Goal: Obtain resource: Download file/media

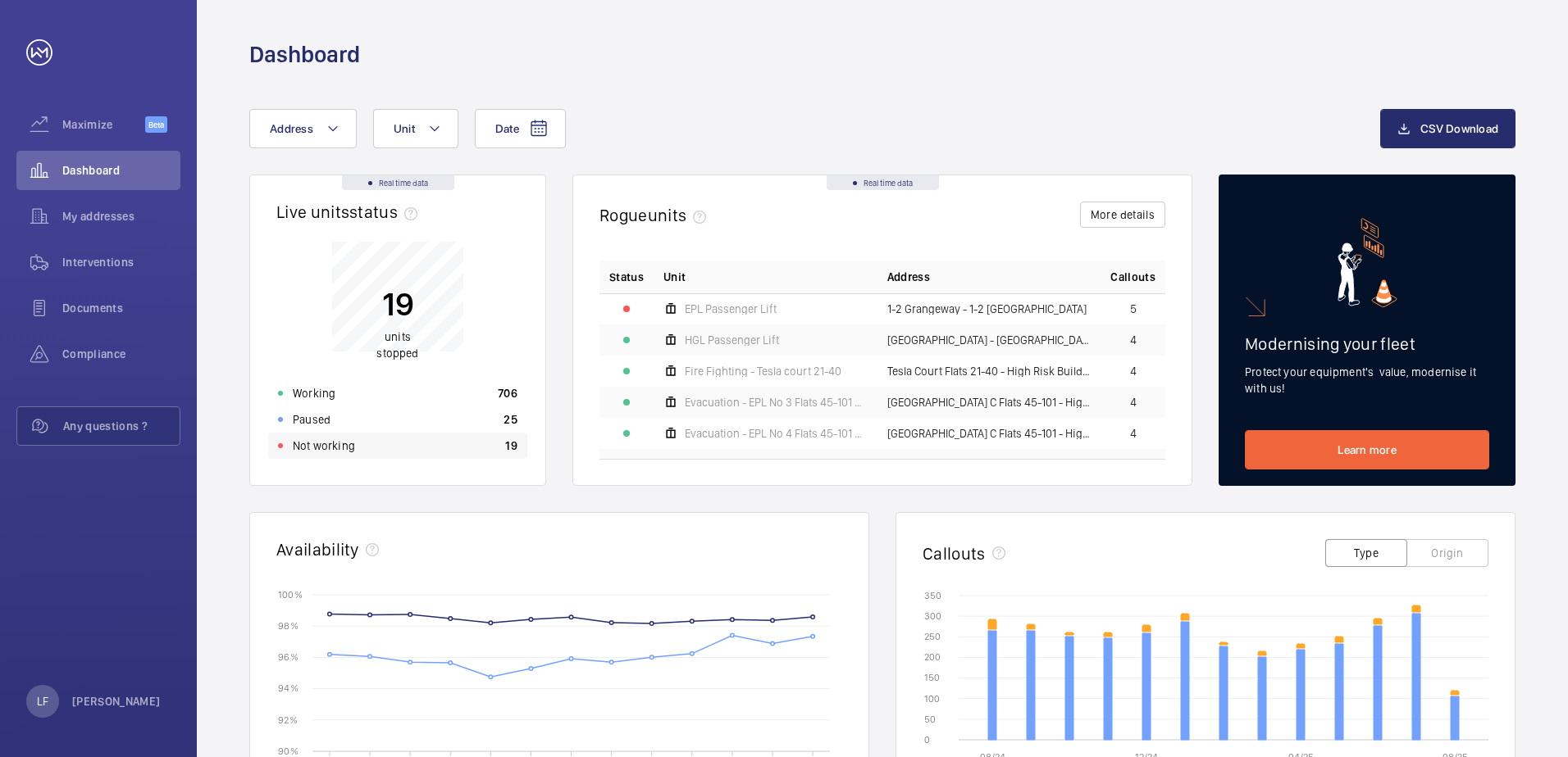
click at [347, 441] on p "Not working" at bounding box center [324, 445] width 63 height 17
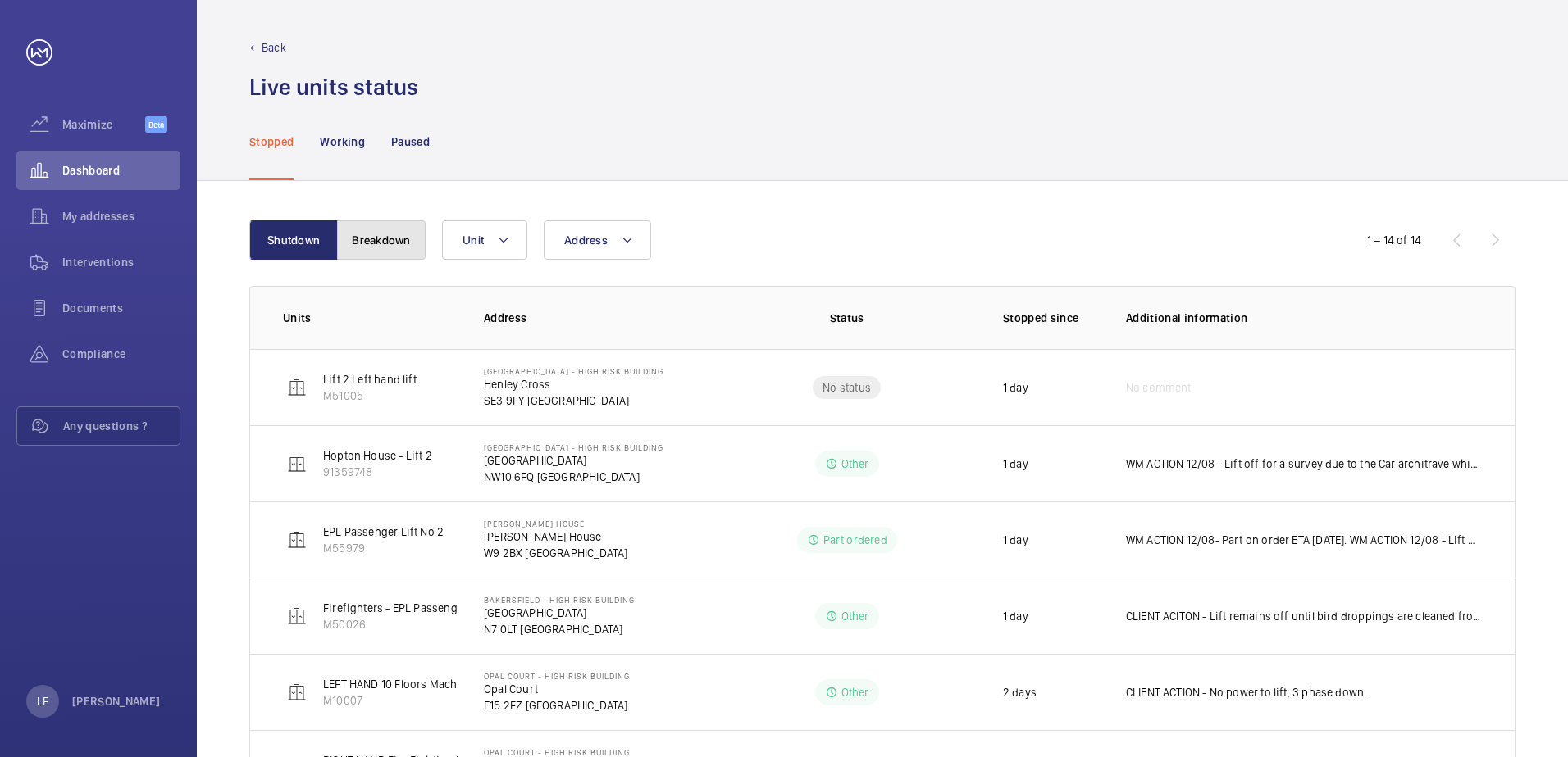
click at [389, 232] on button "Breakdown" at bounding box center [381, 239] width 89 height 39
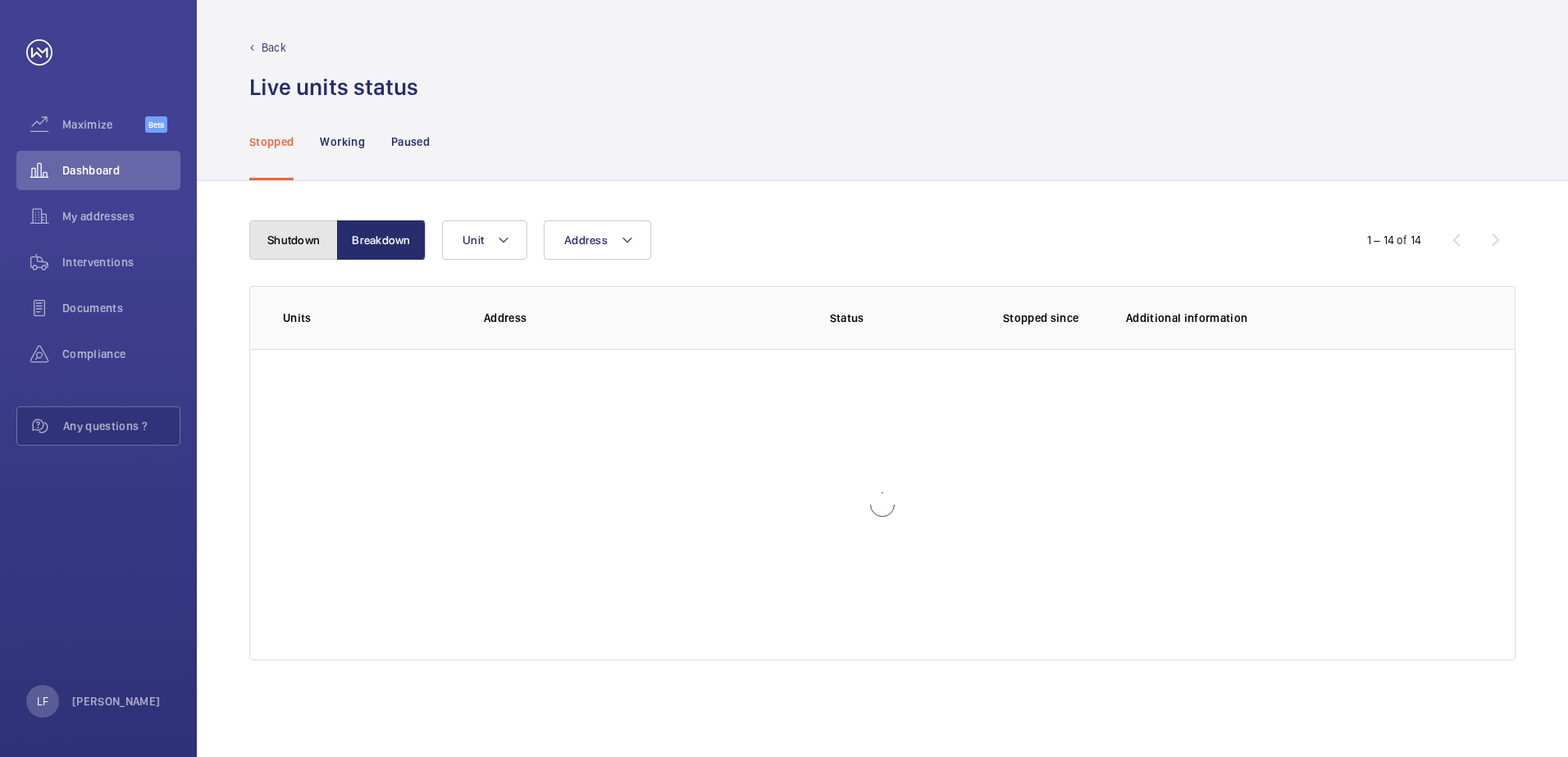
click at [280, 235] on button "Shutdown" at bounding box center [293, 239] width 89 height 39
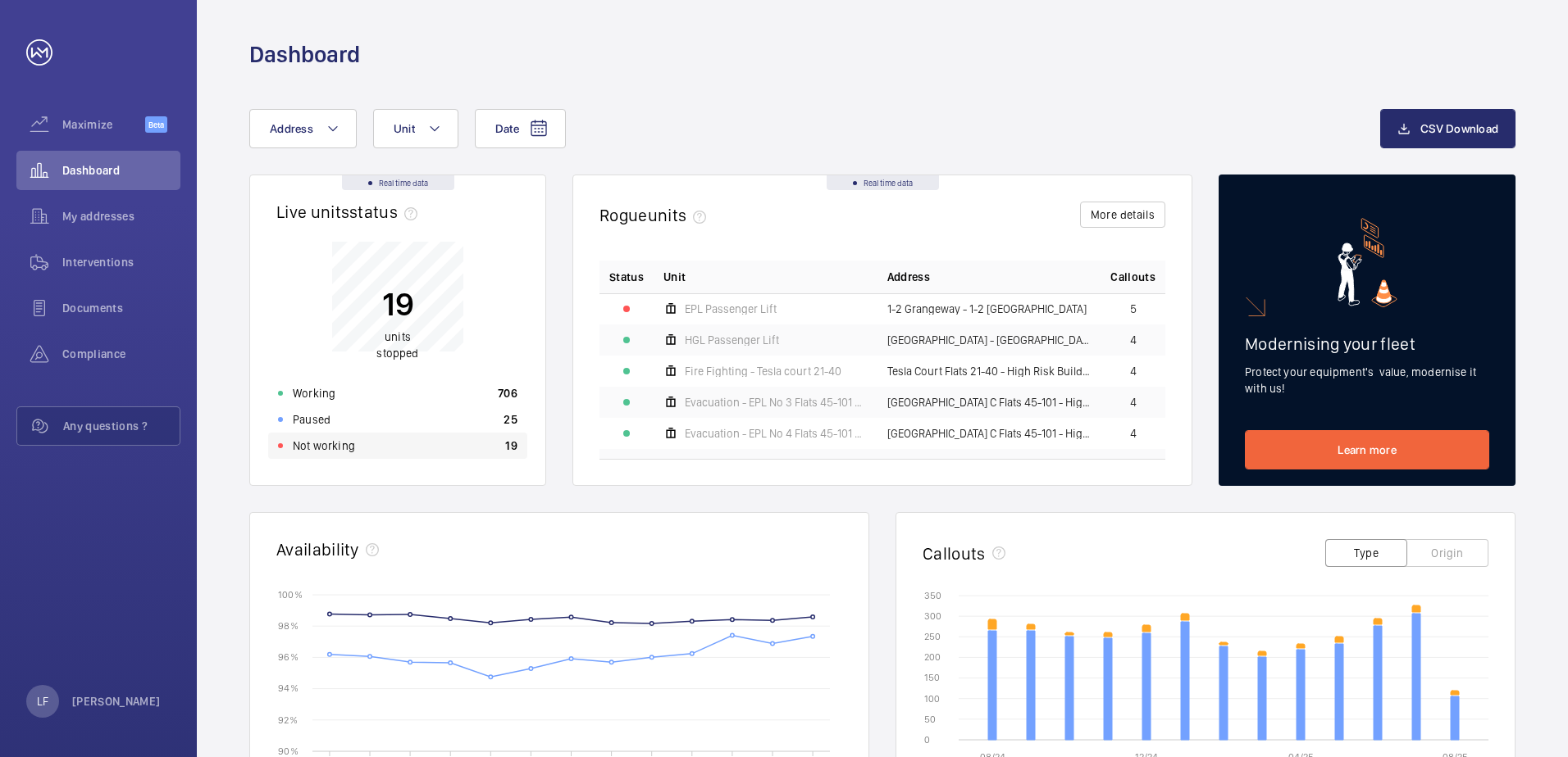
click at [341, 451] on p "Not working" at bounding box center [324, 445] width 63 height 17
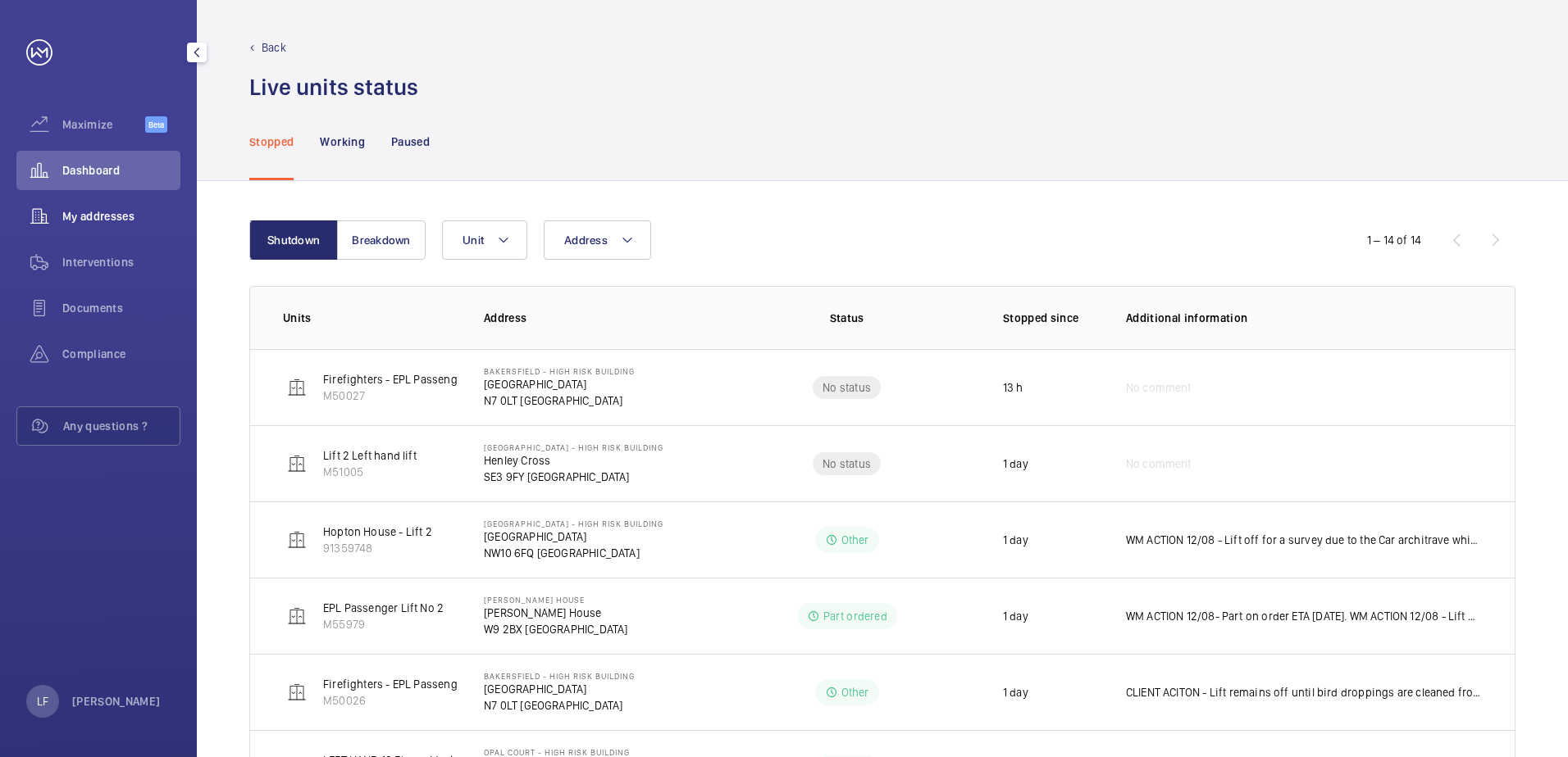
click at [131, 206] on div "My addresses" at bounding box center [98, 216] width 164 height 39
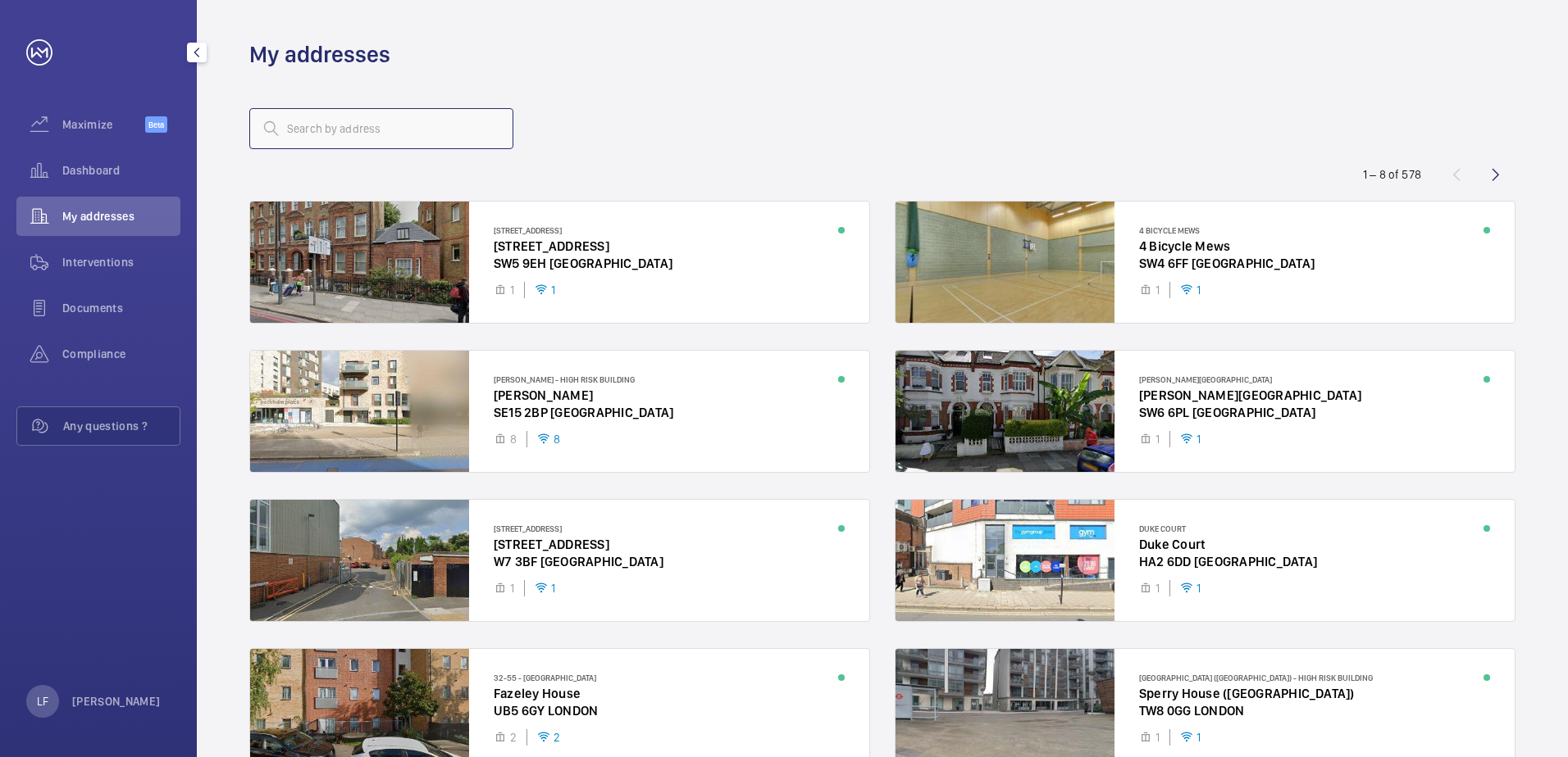
click at [398, 129] on input "text" at bounding box center [380, 128] width 264 height 41
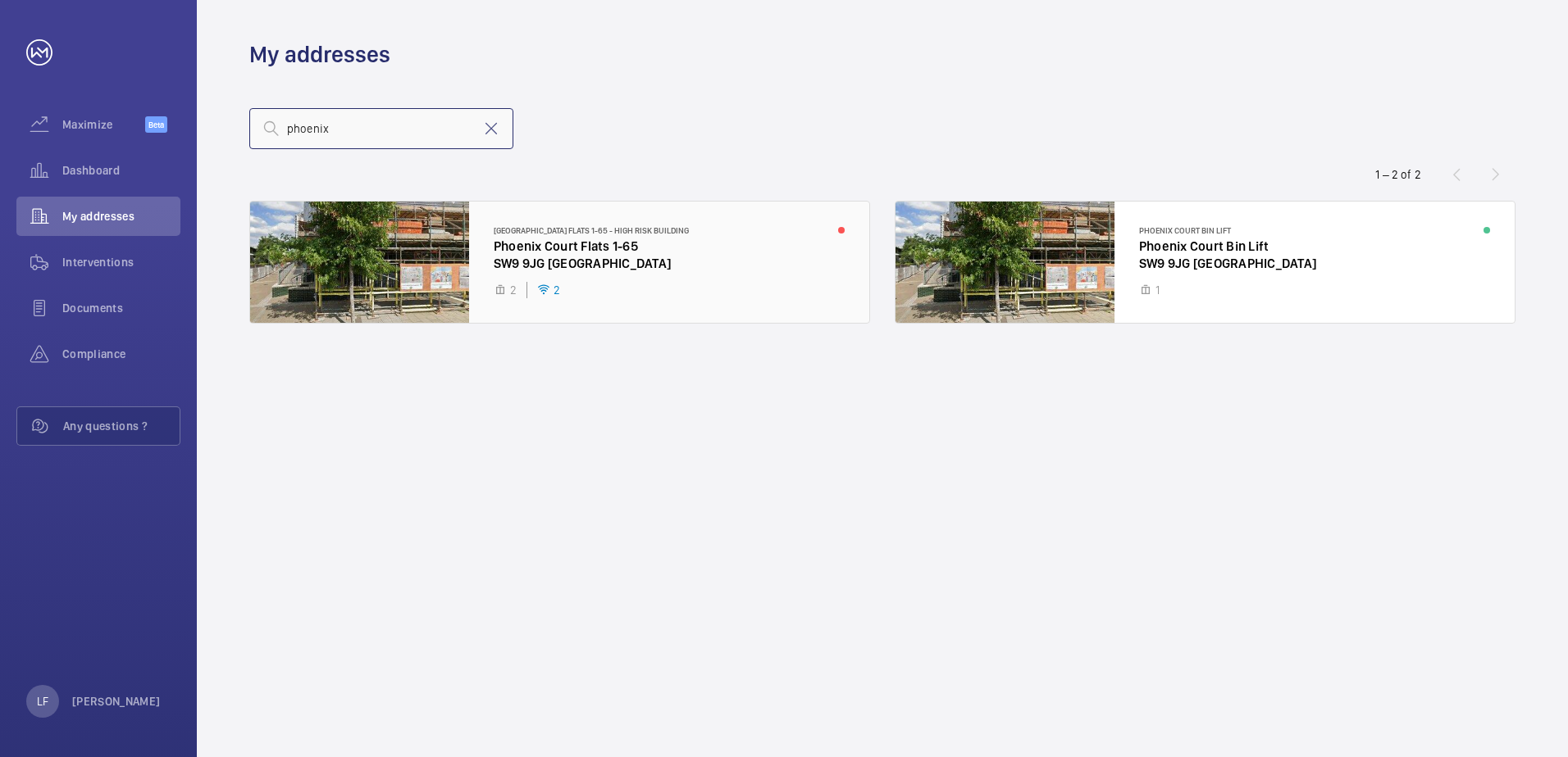
type input "phoenix"
click at [582, 259] on div at bounding box center [559, 262] width 619 height 121
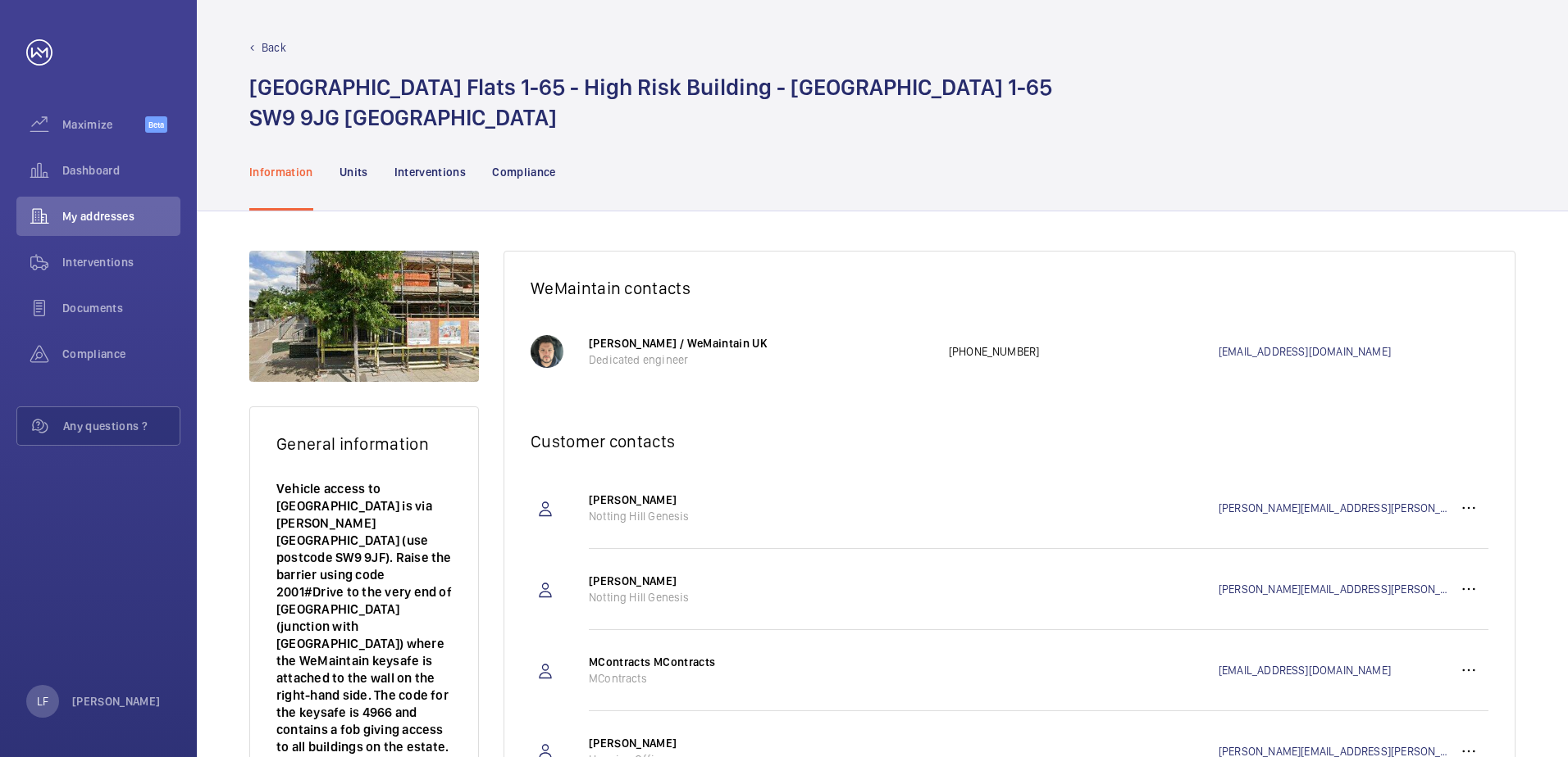
click at [368, 177] on nav "Information Units Interventions Compliance" at bounding box center [402, 171] width 306 height 77
click at [361, 177] on p "Units" at bounding box center [353, 171] width 29 height 17
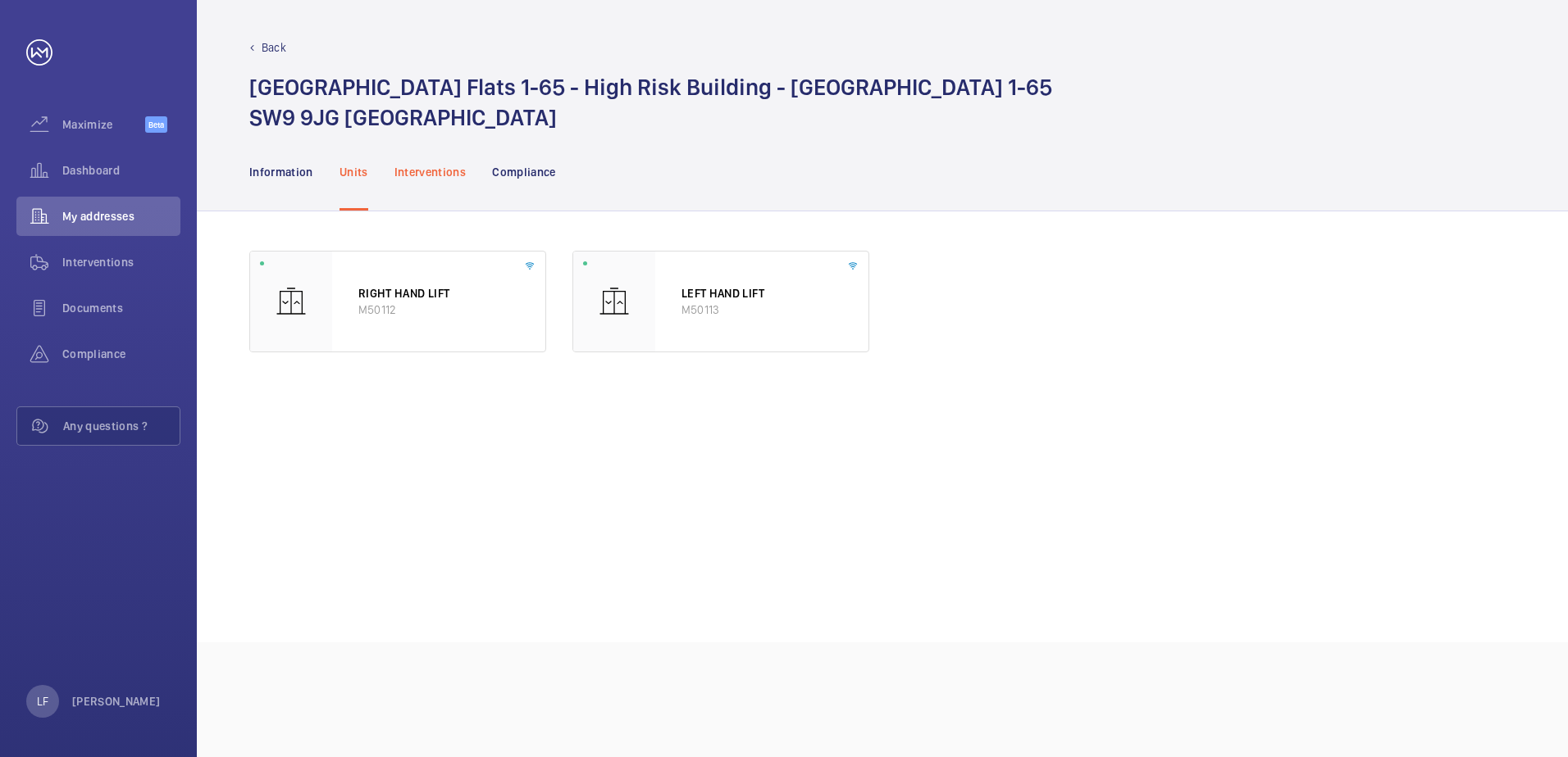
click at [448, 172] on p "Interventions" at bounding box center [430, 171] width 72 height 17
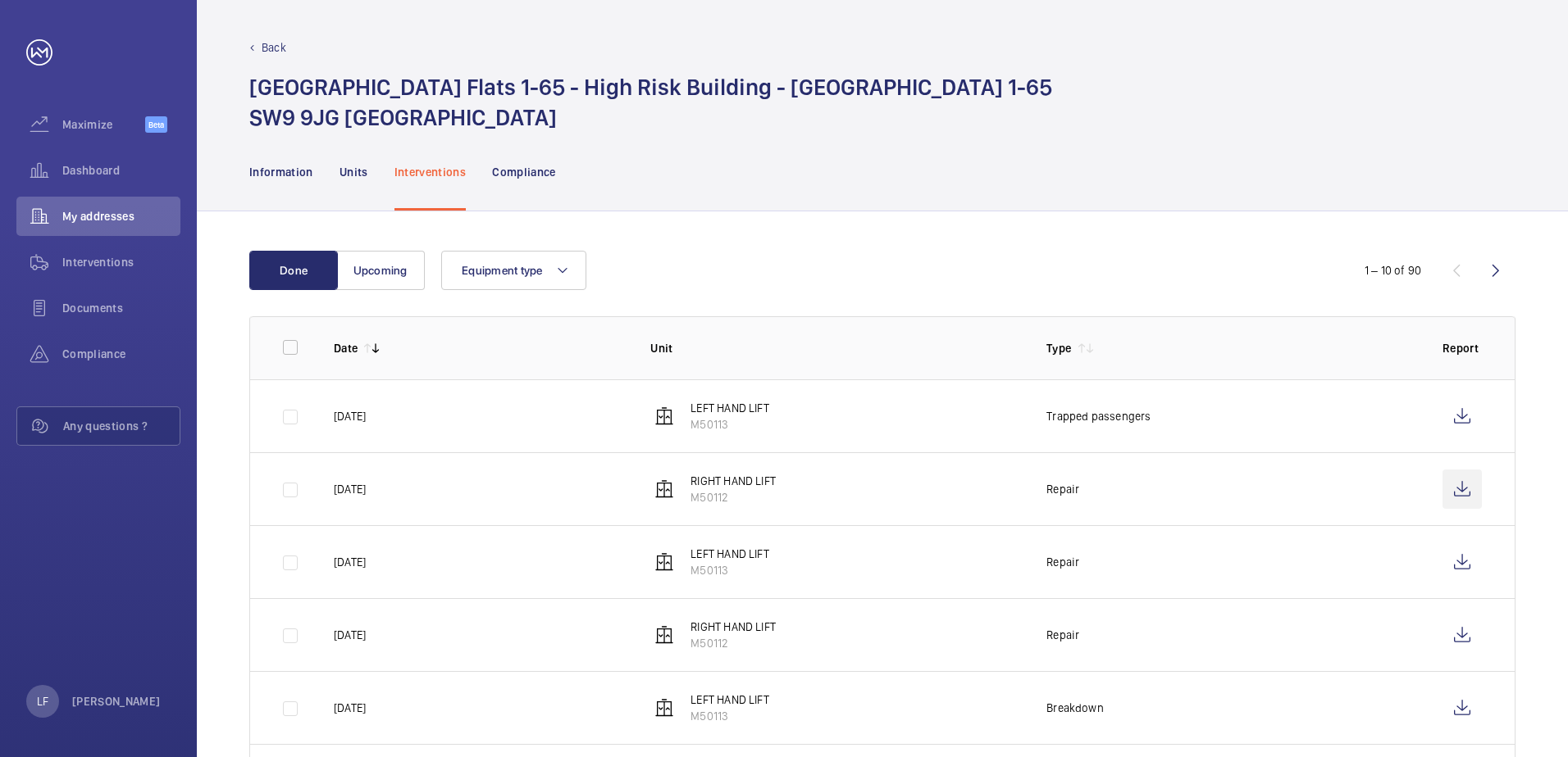
click at [1457, 489] on wm-front-icon-button at bounding box center [1462, 489] width 39 height 39
click at [1437, 553] on td at bounding box center [1465, 562] width 98 height 73
click at [1448, 553] on wm-front-icon-button at bounding box center [1462, 562] width 39 height 39
click at [1448, 415] on wm-front-icon-button at bounding box center [1462, 416] width 39 height 39
click at [124, 221] on span "My addresses" at bounding box center [122, 216] width 118 height 17
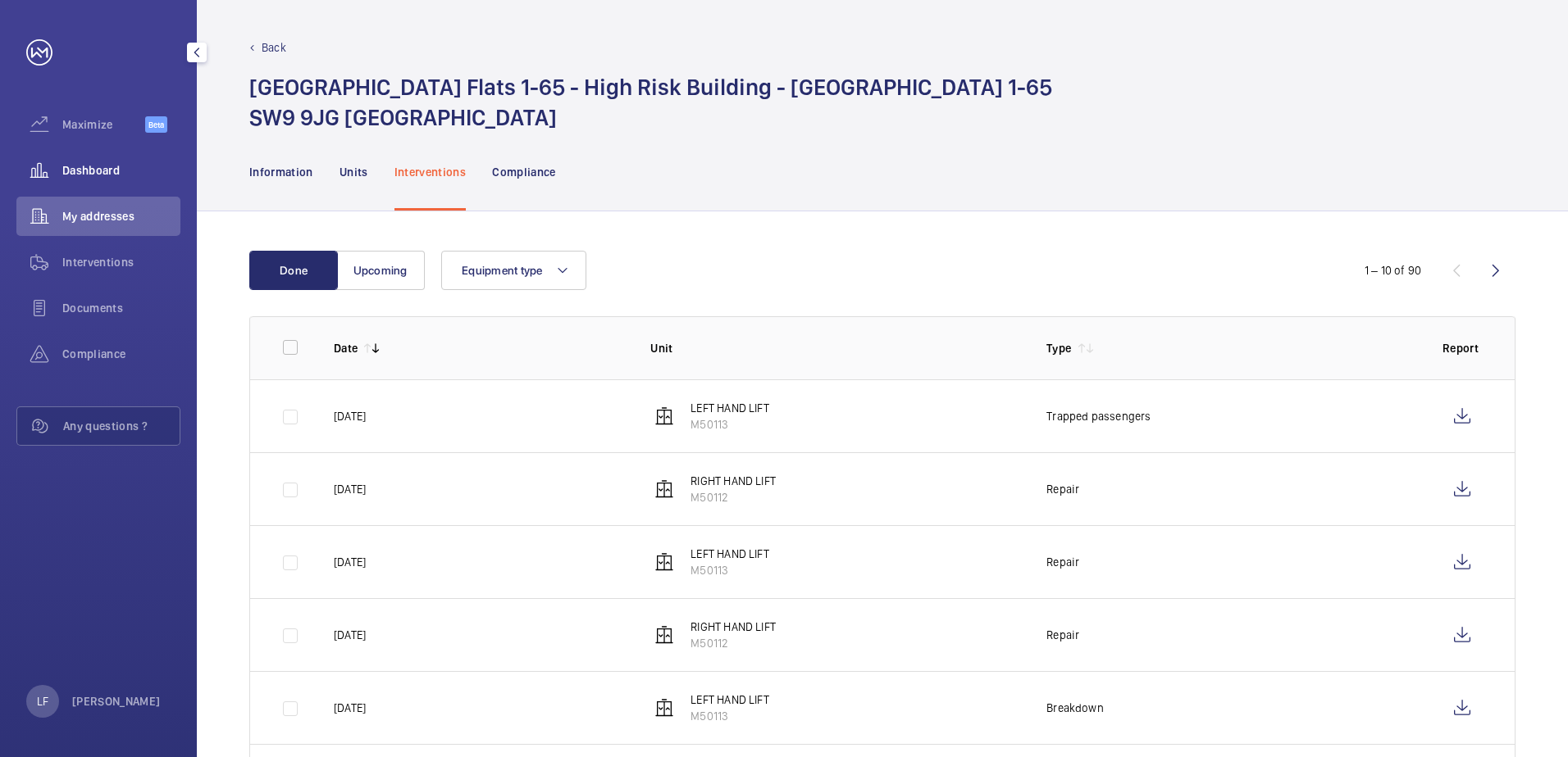
click at [85, 183] on div "Dashboard" at bounding box center [98, 170] width 164 height 39
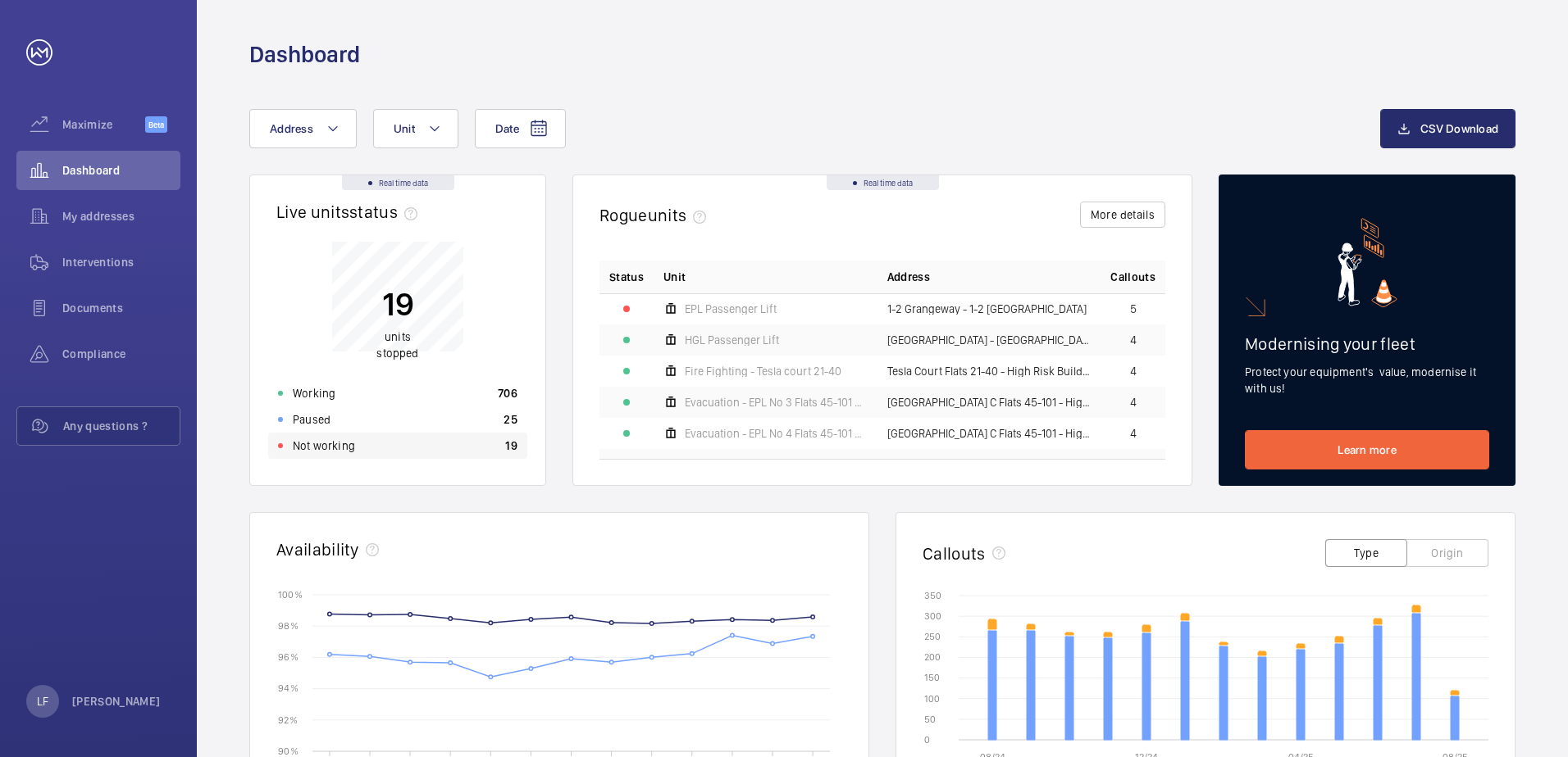
click at [322, 449] on p "Not working" at bounding box center [324, 445] width 63 height 17
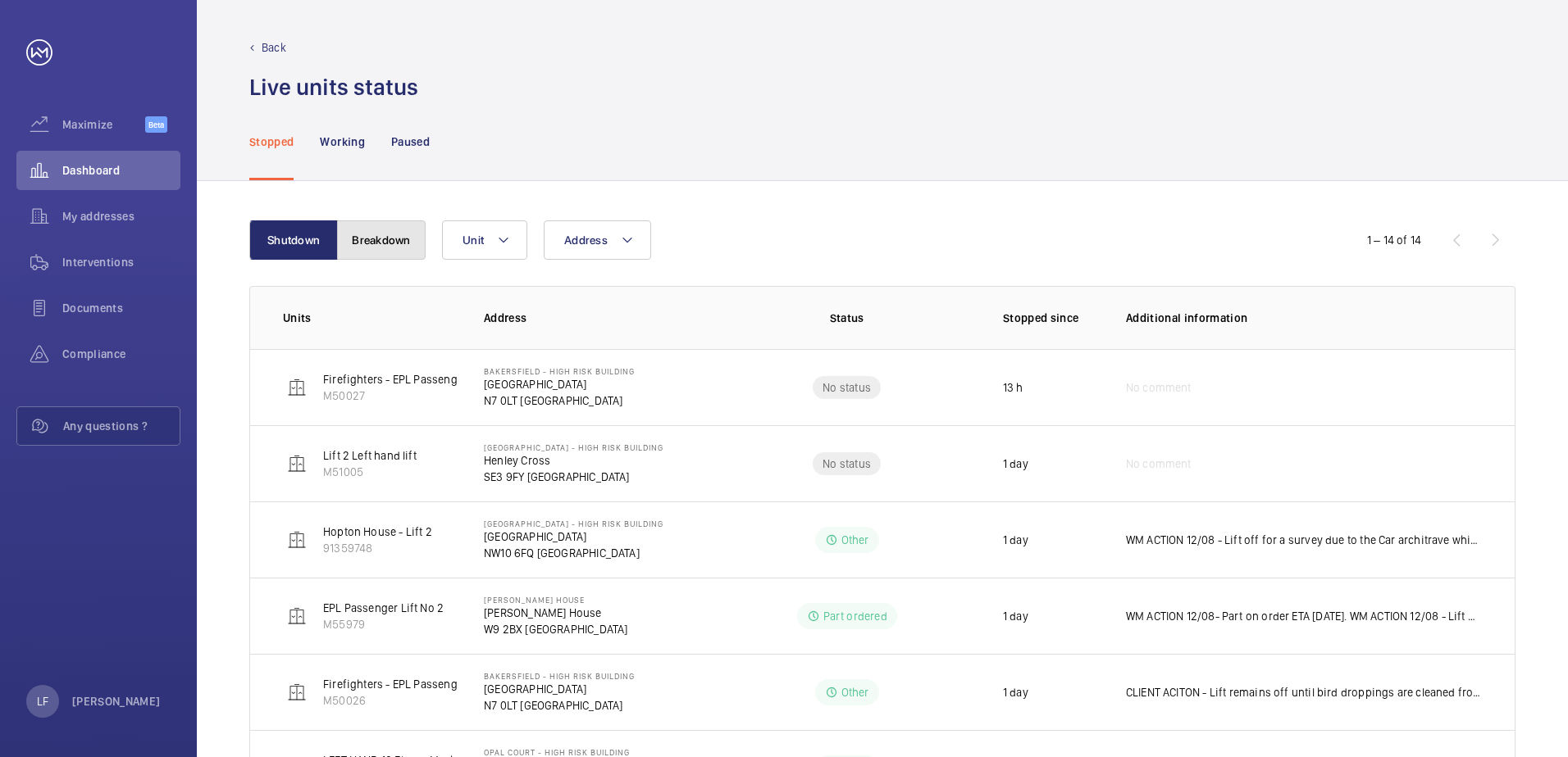
click at [387, 239] on button "Breakdown" at bounding box center [381, 239] width 89 height 39
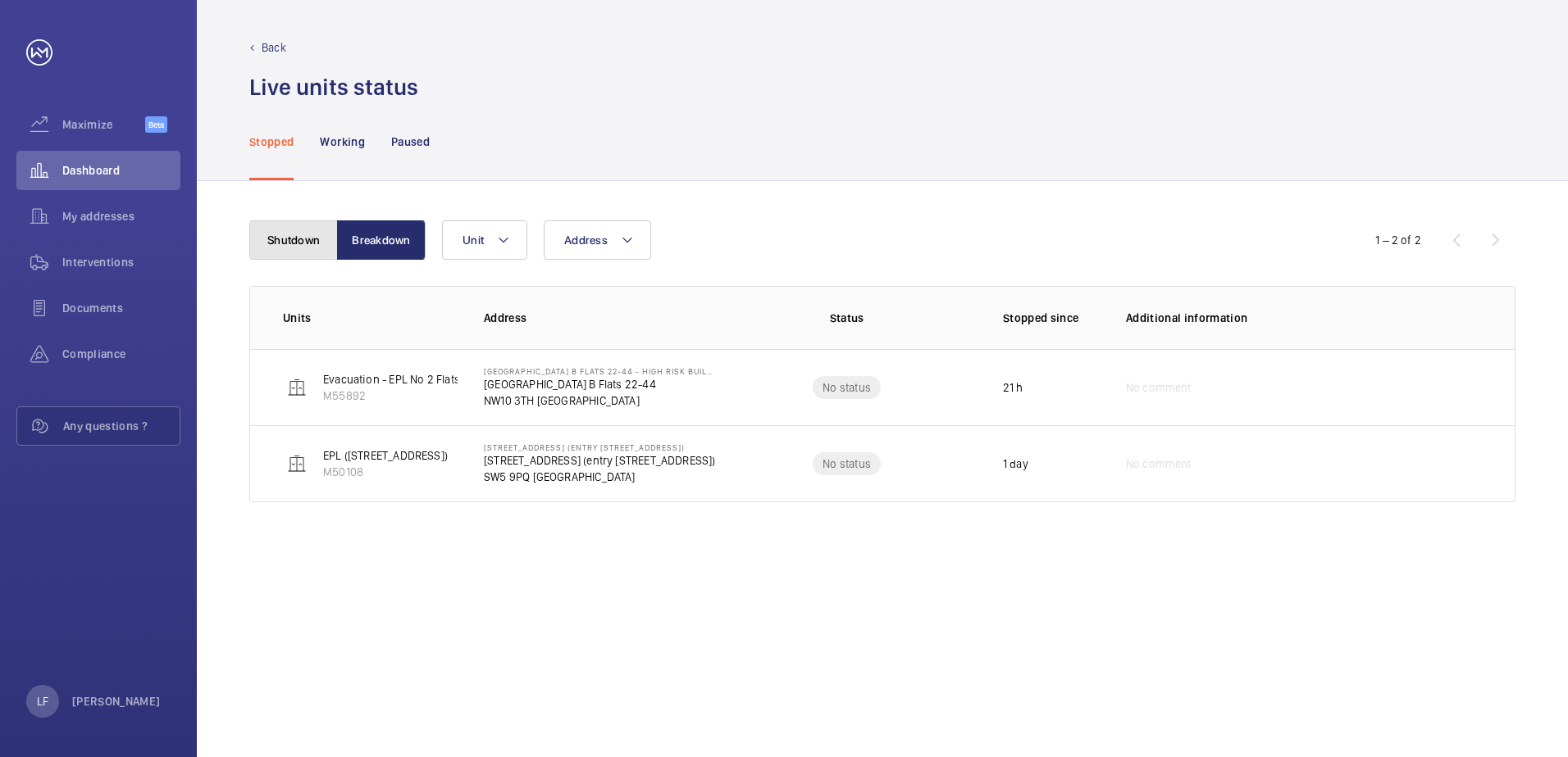
click at [299, 243] on button "Shutdown" at bounding box center [293, 239] width 89 height 39
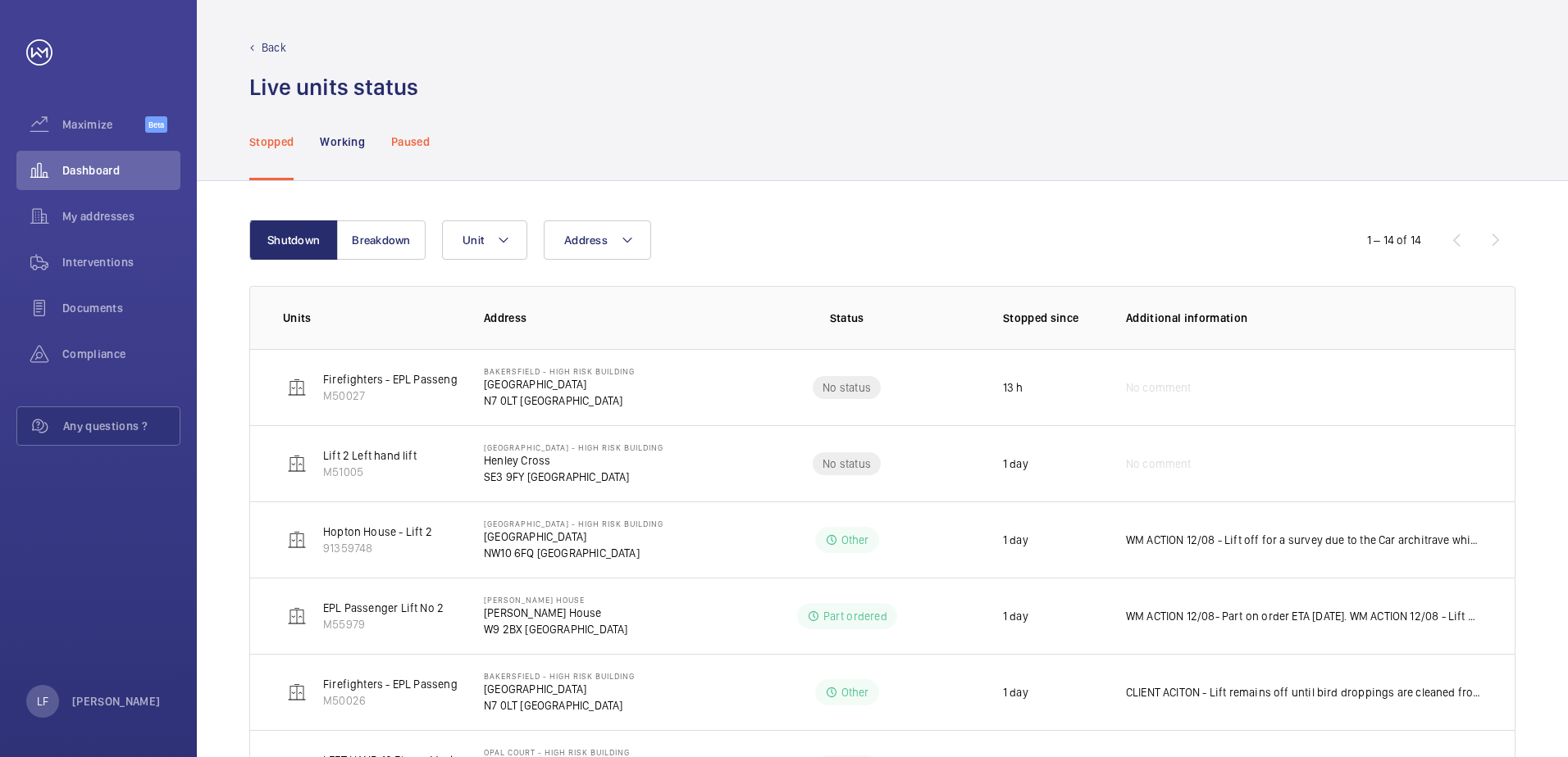
click at [404, 149] on p "Paused" at bounding box center [410, 142] width 38 height 17
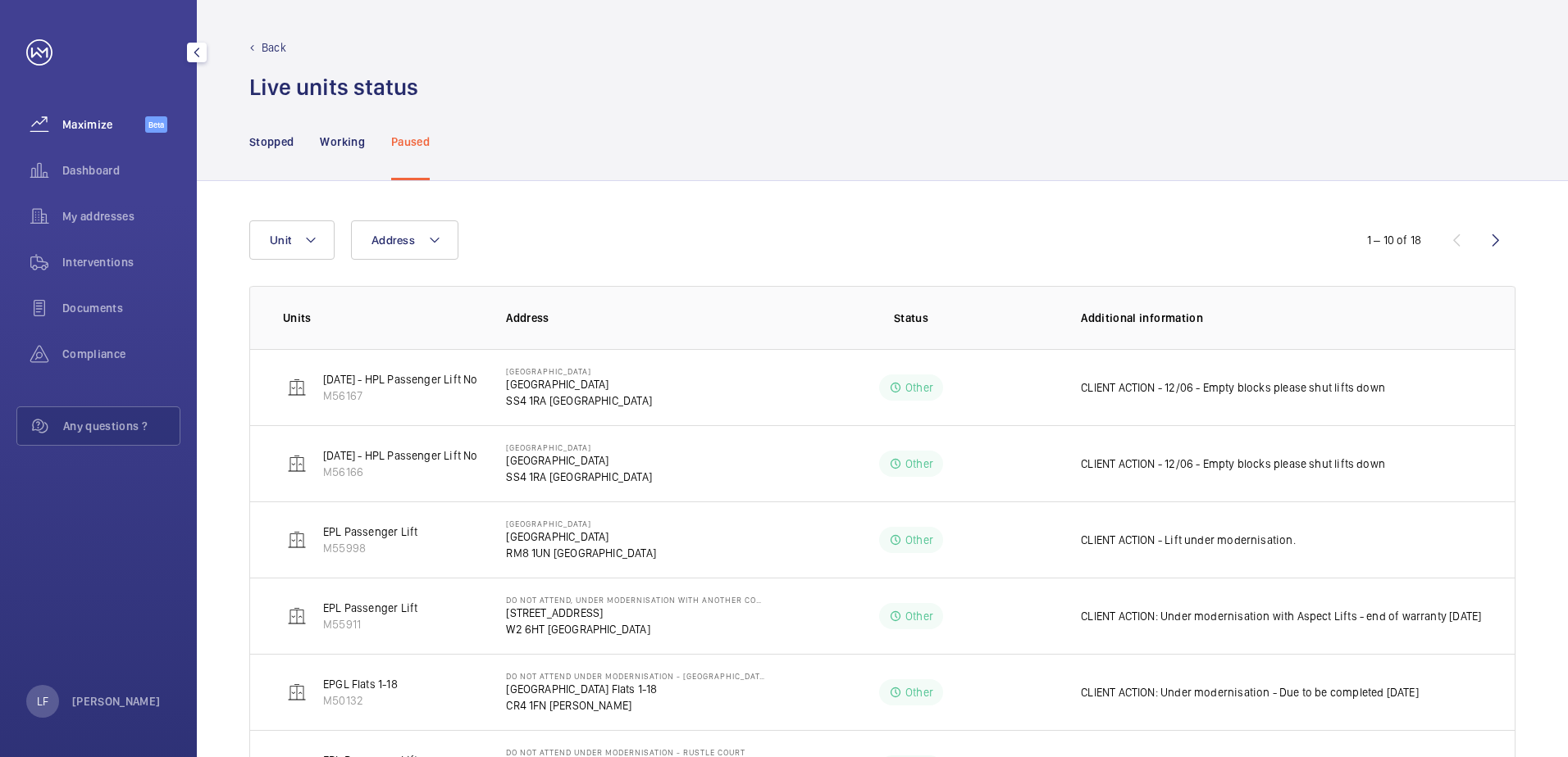
click at [91, 131] on span "Maximize" at bounding box center [104, 124] width 83 height 17
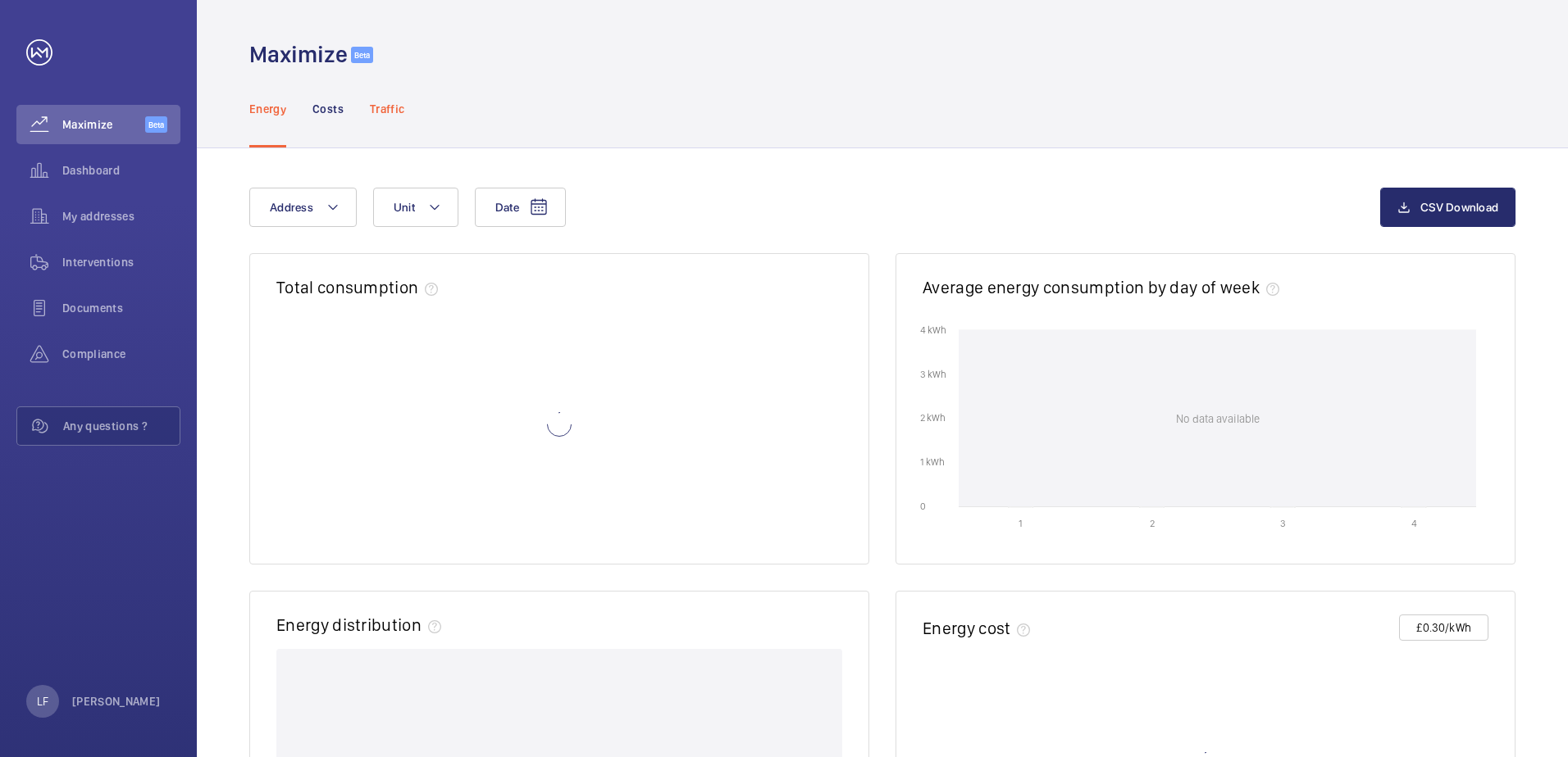
click at [373, 112] on p "Traffic" at bounding box center [387, 109] width 35 height 17
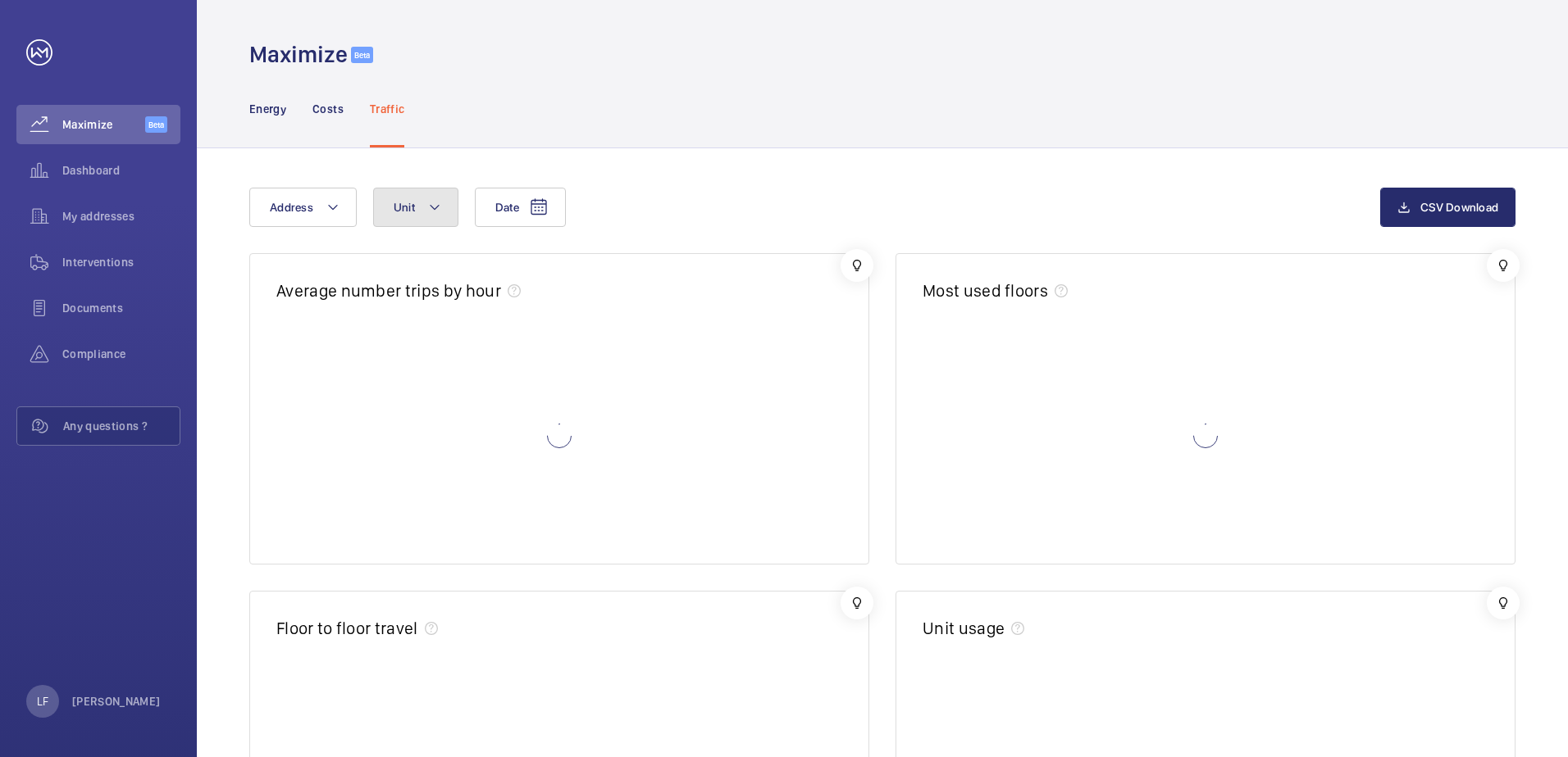
click at [441, 204] on button "Unit" at bounding box center [416, 207] width 85 height 39
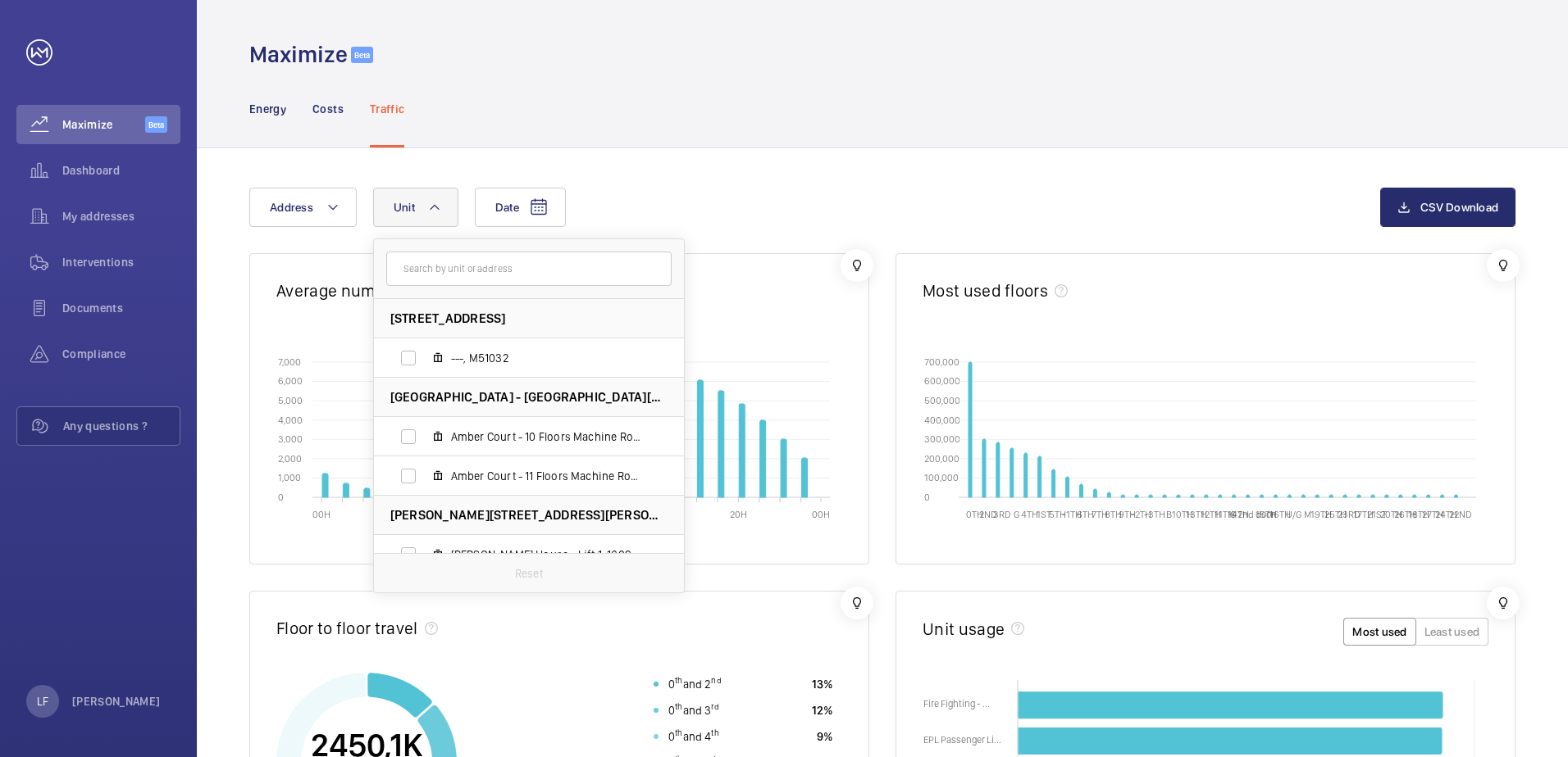
click at [446, 265] on input "text" at bounding box center [529, 269] width 286 height 35
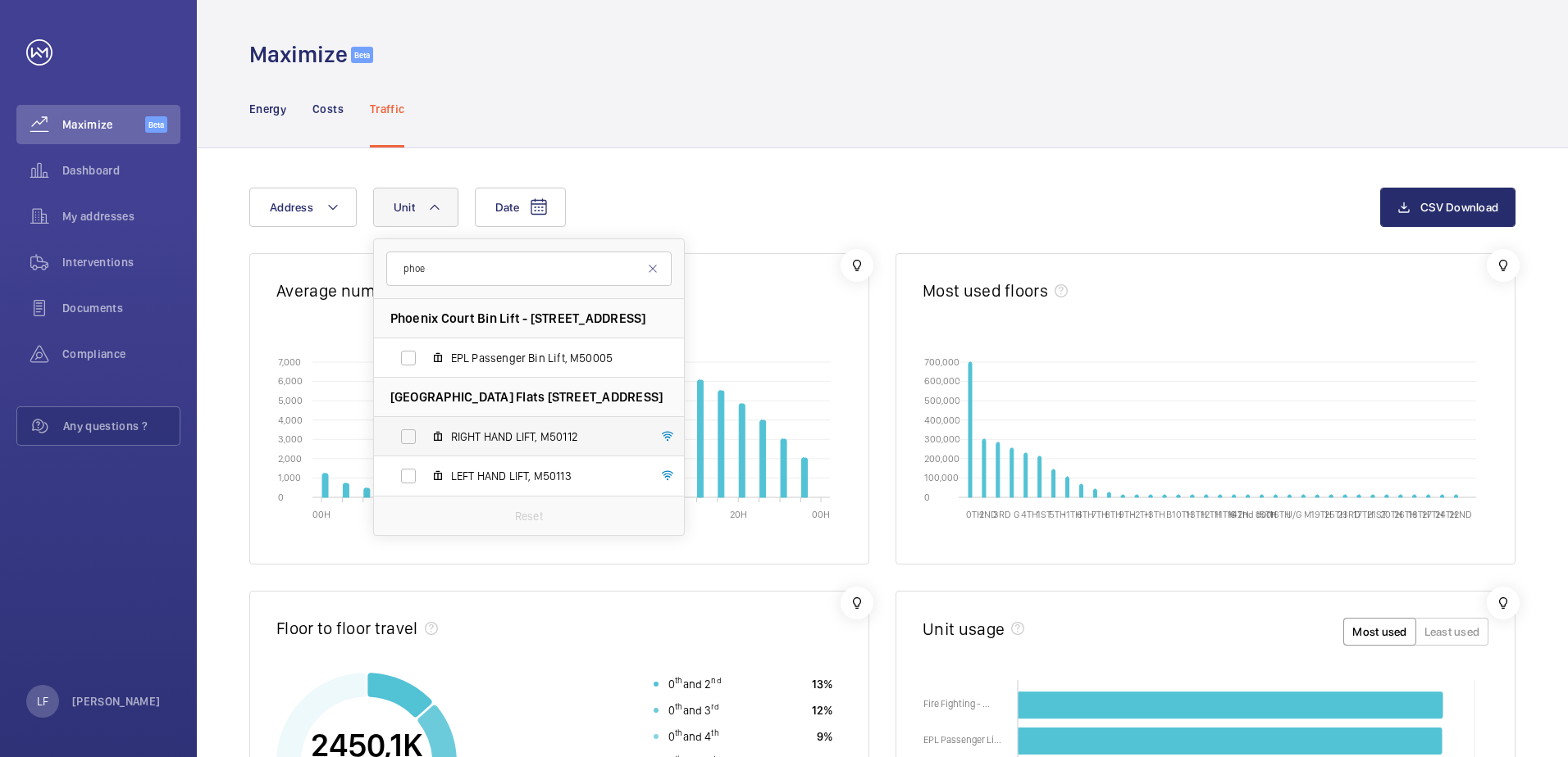
type input "phoe"
click at [409, 435] on label "RIGHT HAND LIFT, M50112" at bounding box center [516, 437] width 284 height 39
click at [409, 435] on input "RIGHT HAND LIFT, M50112" at bounding box center [408, 437] width 33 height 33
checkbox input "true"
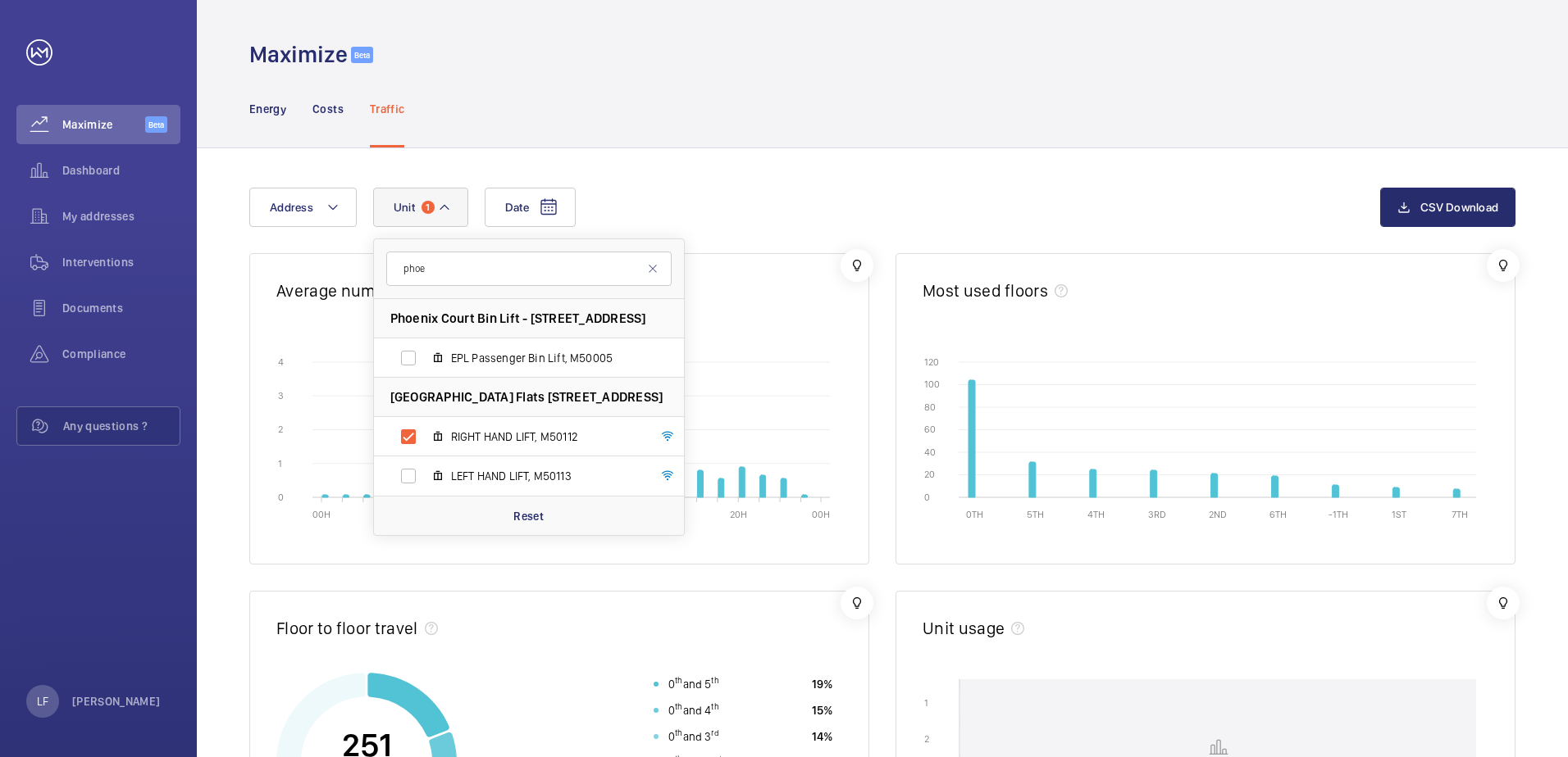
click at [698, 183] on div "Date Address Unit 1 phoe [GEOGRAPHIC_DATA] Bin Lift - [GEOGRAPHIC_DATA] 1-65 - …" at bounding box center [882, 714] width 1371 height 1131
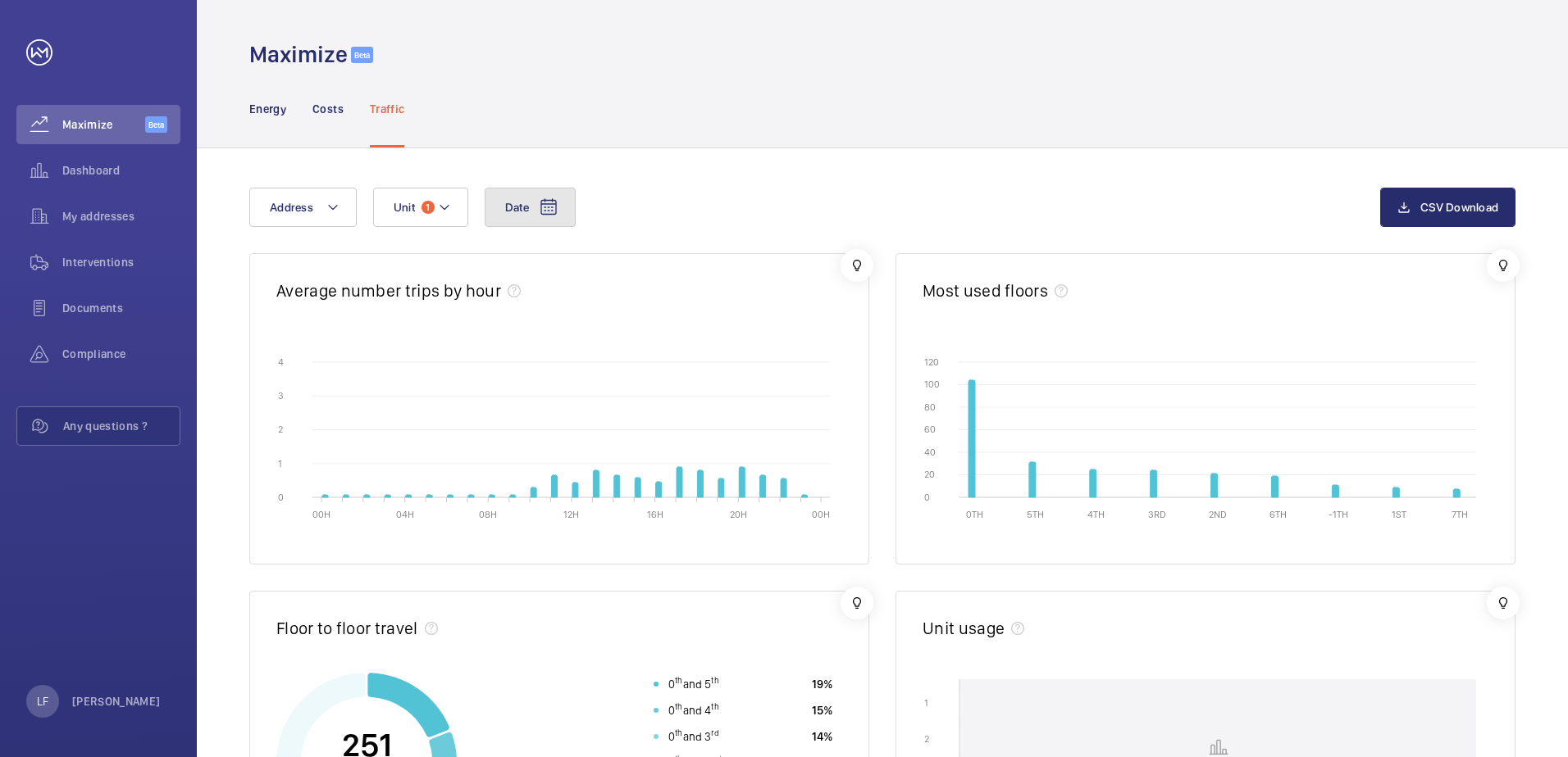
click at [518, 215] on button "Date" at bounding box center [530, 207] width 91 height 39
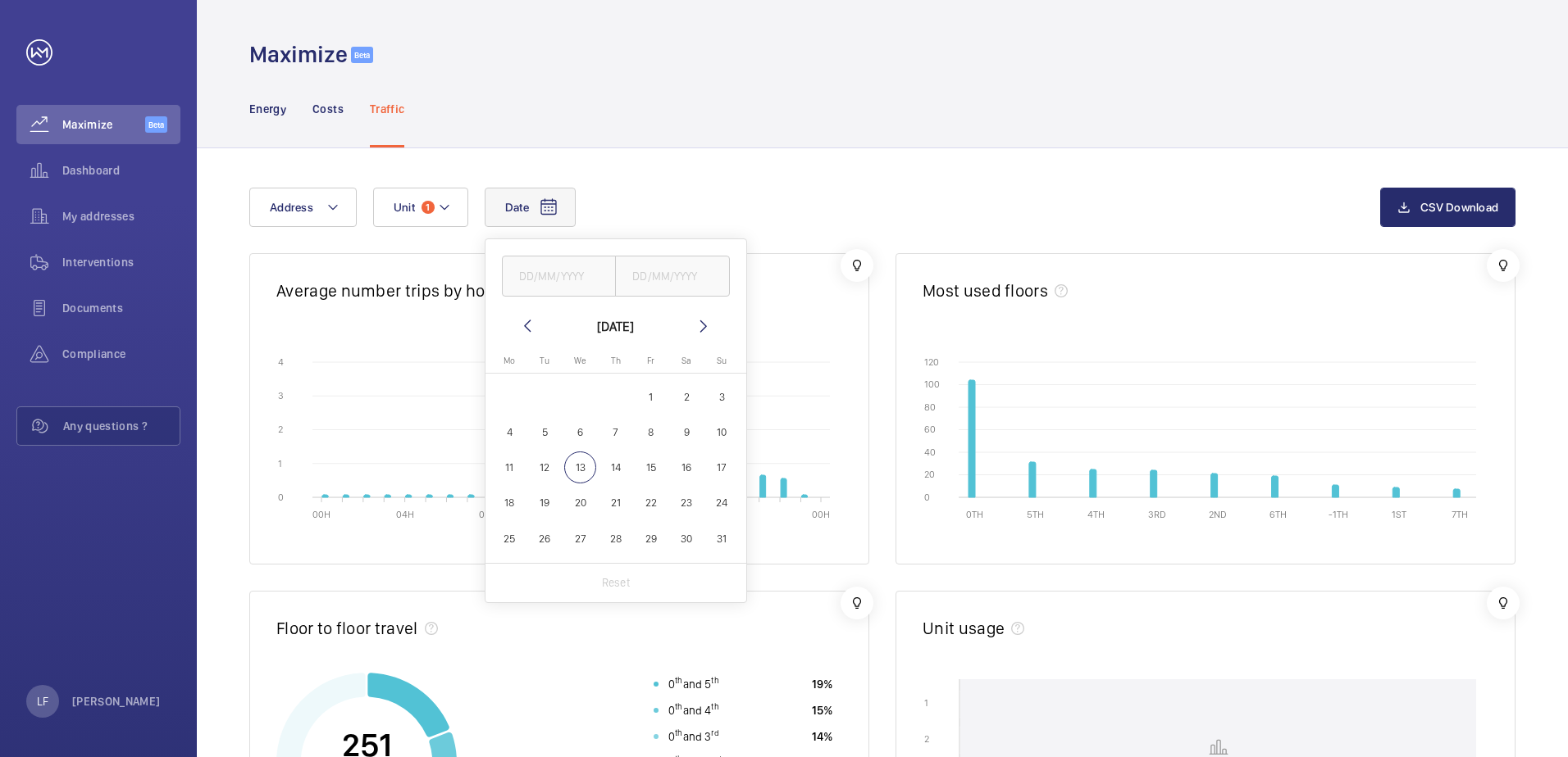
click at [587, 460] on span "13" at bounding box center [580, 467] width 32 height 32
type input "[DATE]"
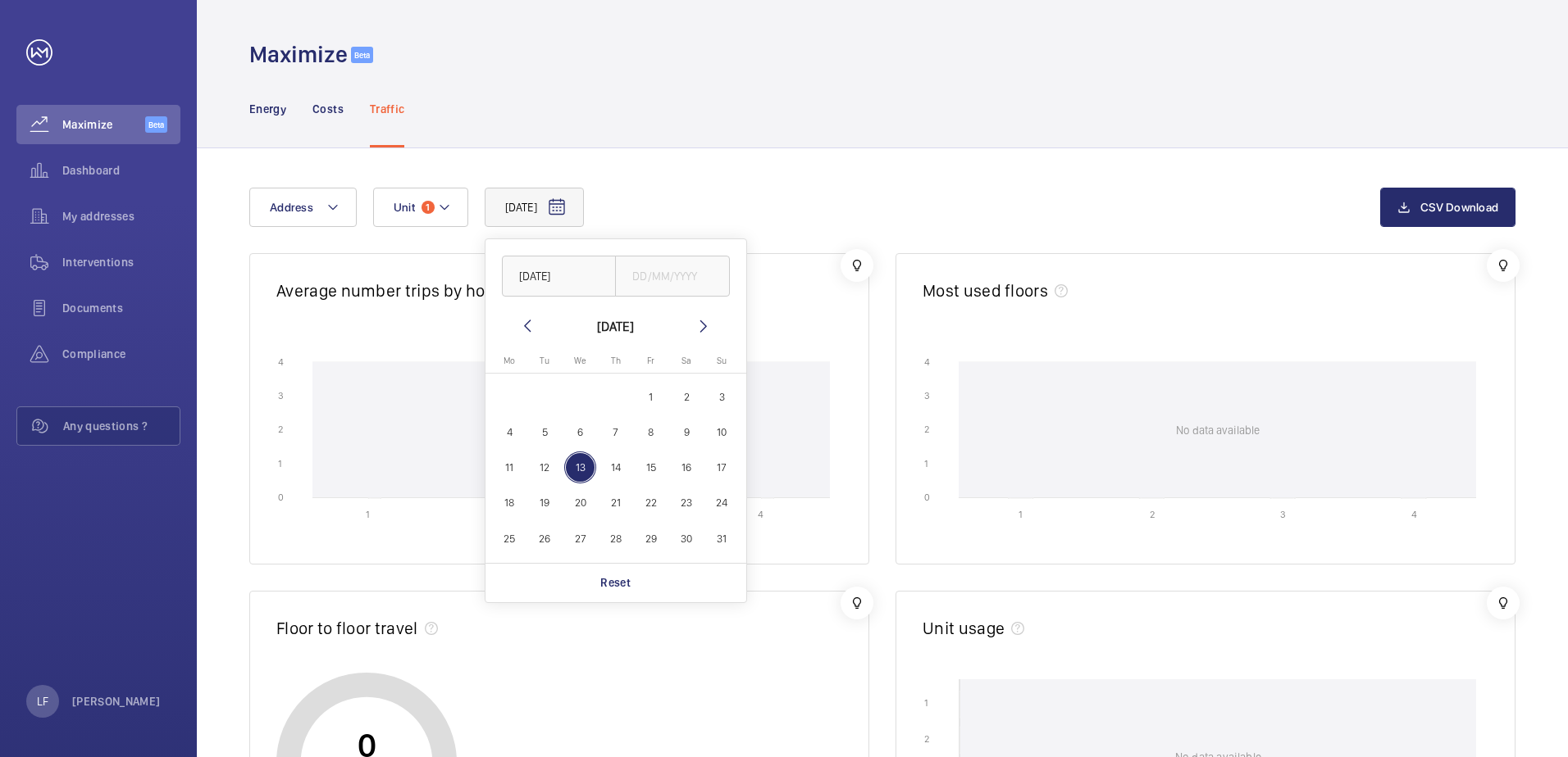
click at [717, 206] on div "[DATE] [DATE] [DATE] [DATE] Mo [DATE] Tu [DATE] We [DATE] Th [DATE] Fr [DATE] S…" at bounding box center [814, 207] width 1131 height 39
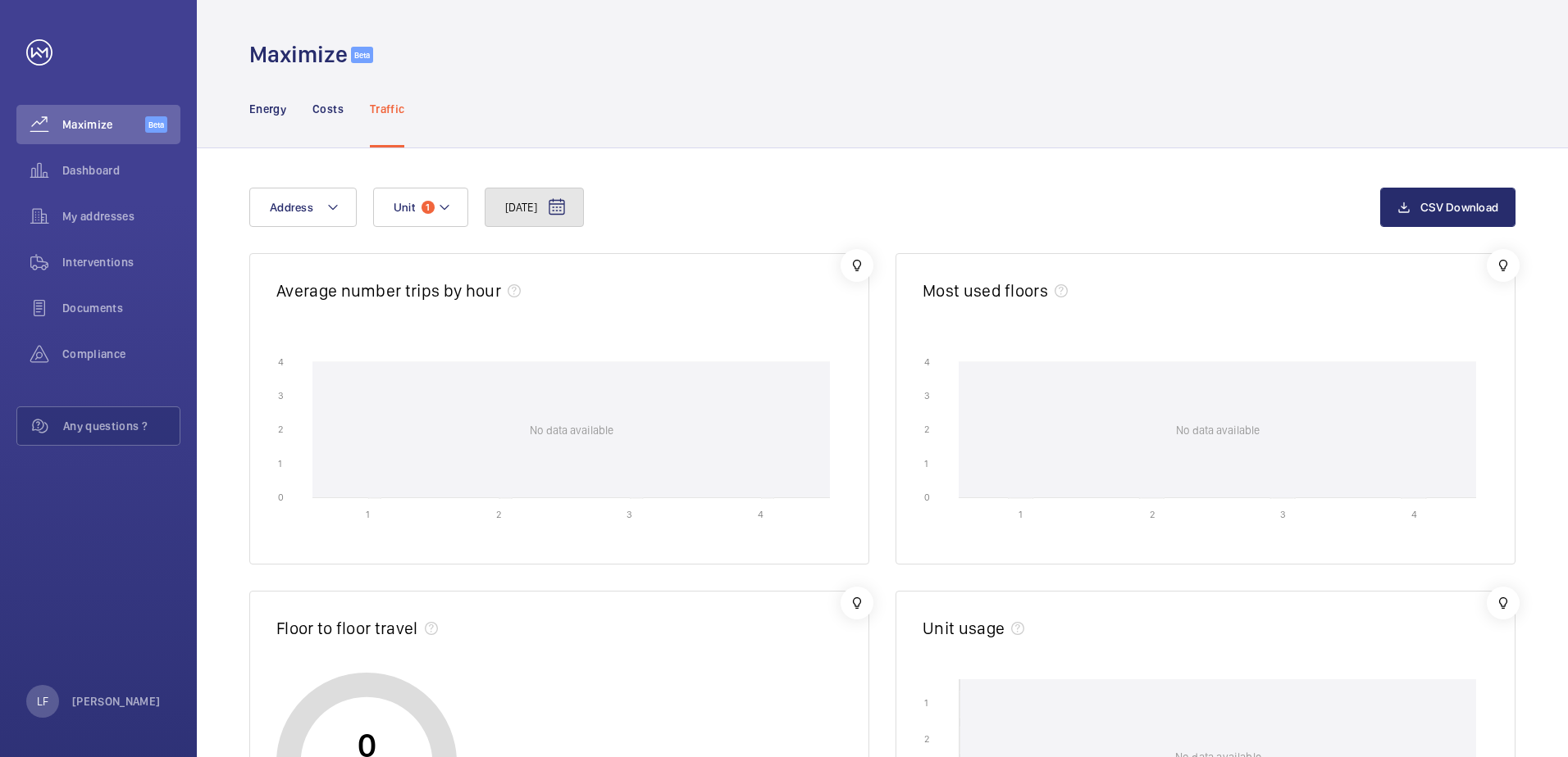
click at [548, 219] on button "[DATE]" at bounding box center [535, 207] width 99 height 39
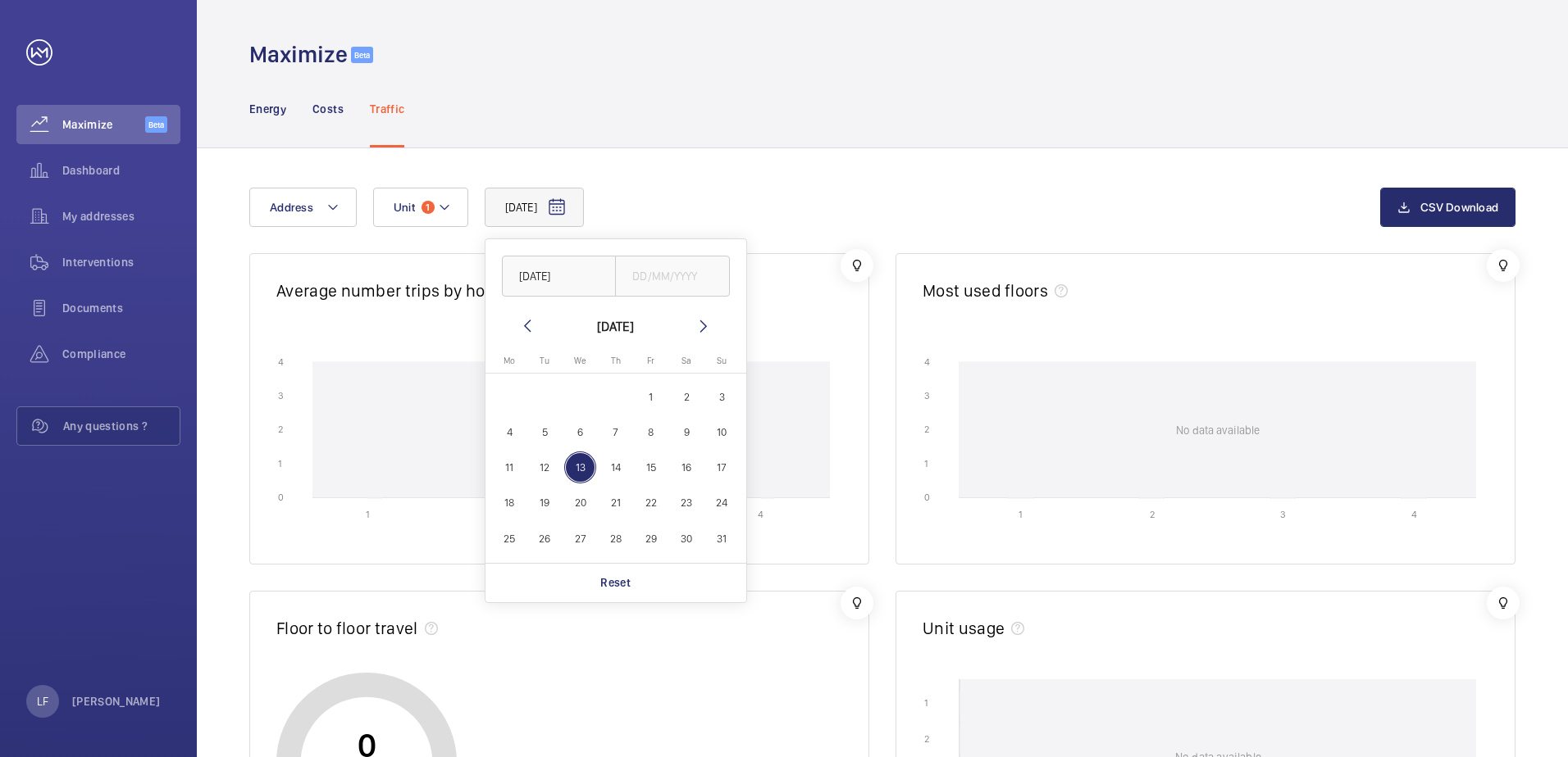
click at [549, 467] on span "12" at bounding box center [545, 467] width 32 height 32
click at [515, 482] on span "11" at bounding box center [509, 467] width 32 height 32
type input "[DATE]"
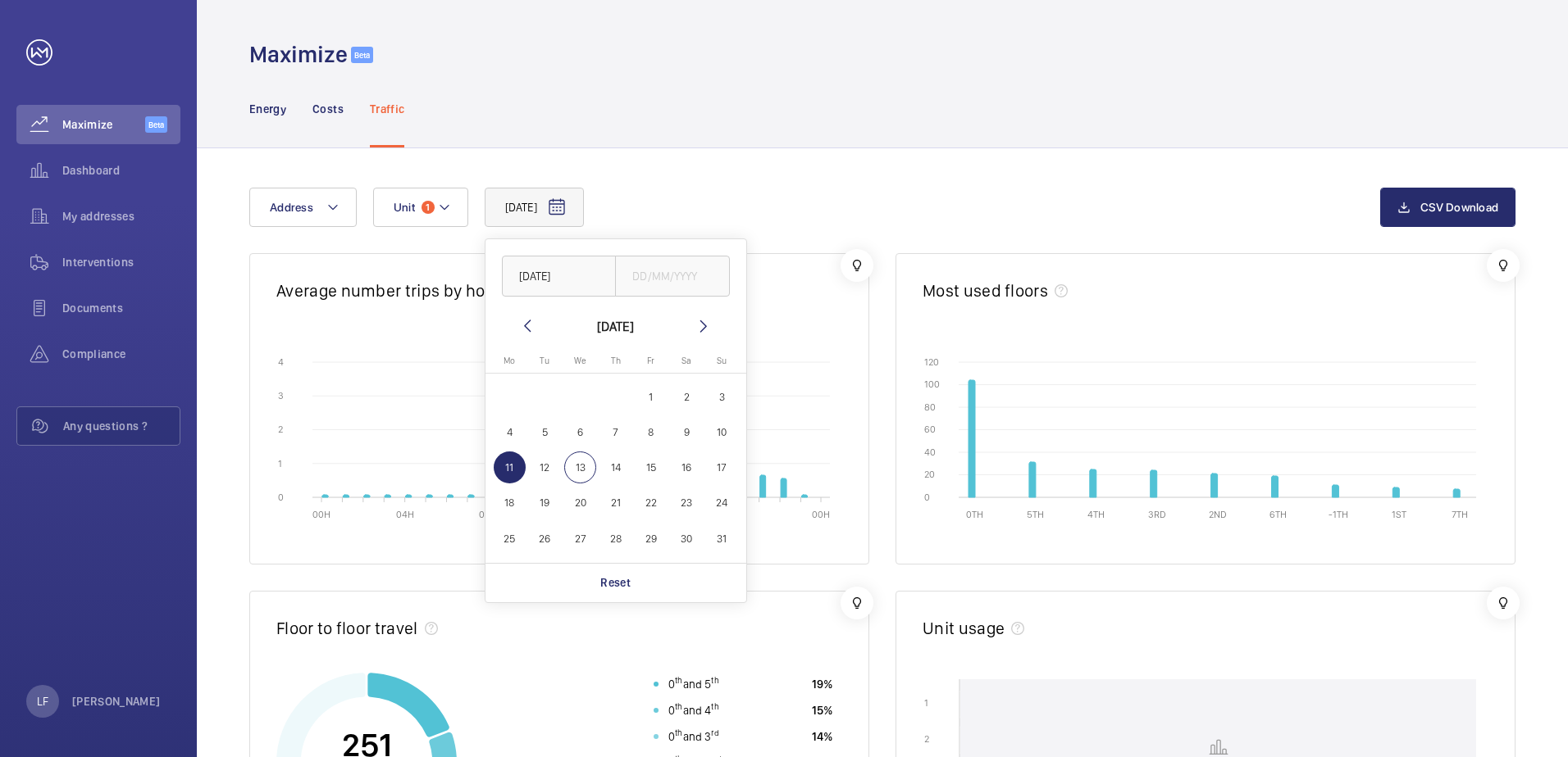
click at [738, 184] on div "[DATE] [DATE] [DATE] [DATE] Mo [DATE] Tu [DATE] We [DATE] Th [DATE] Fr [DATE] S…" at bounding box center [882, 714] width 1371 height 1131
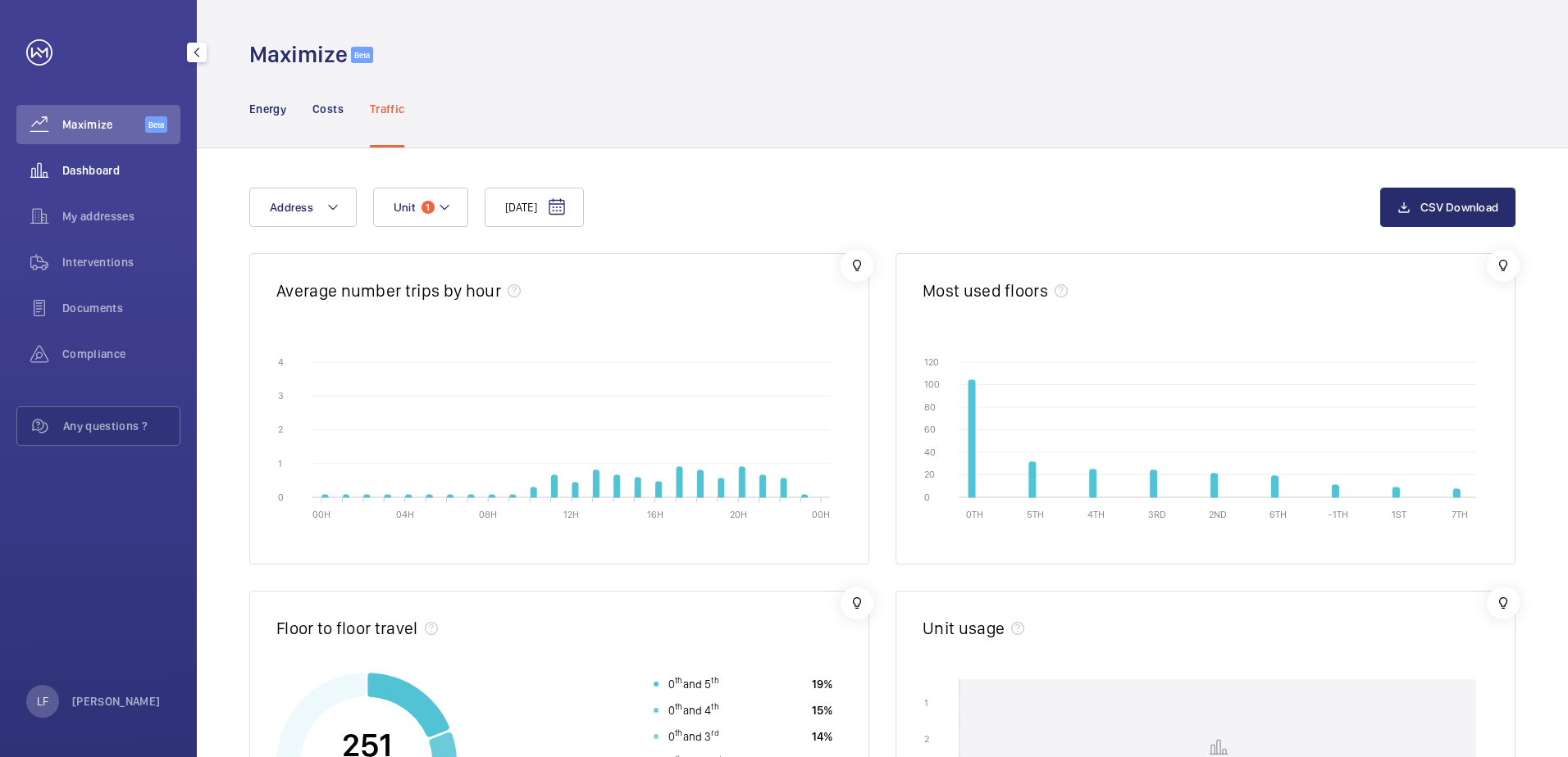
click at [127, 171] on span "Dashboard" at bounding box center [122, 171] width 118 height 17
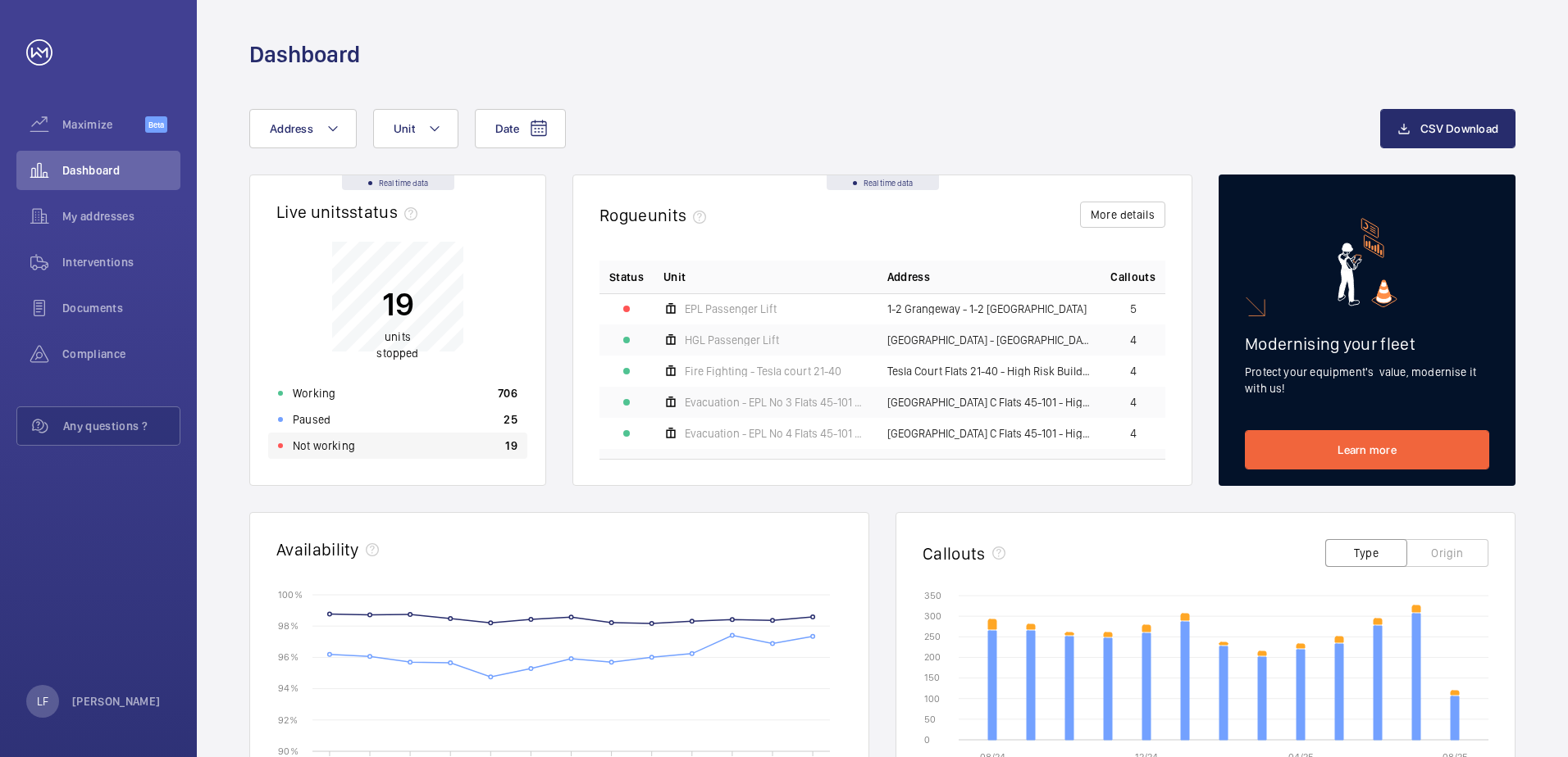
click at [378, 445] on div "Not working 19" at bounding box center [398, 445] width 259 height 26
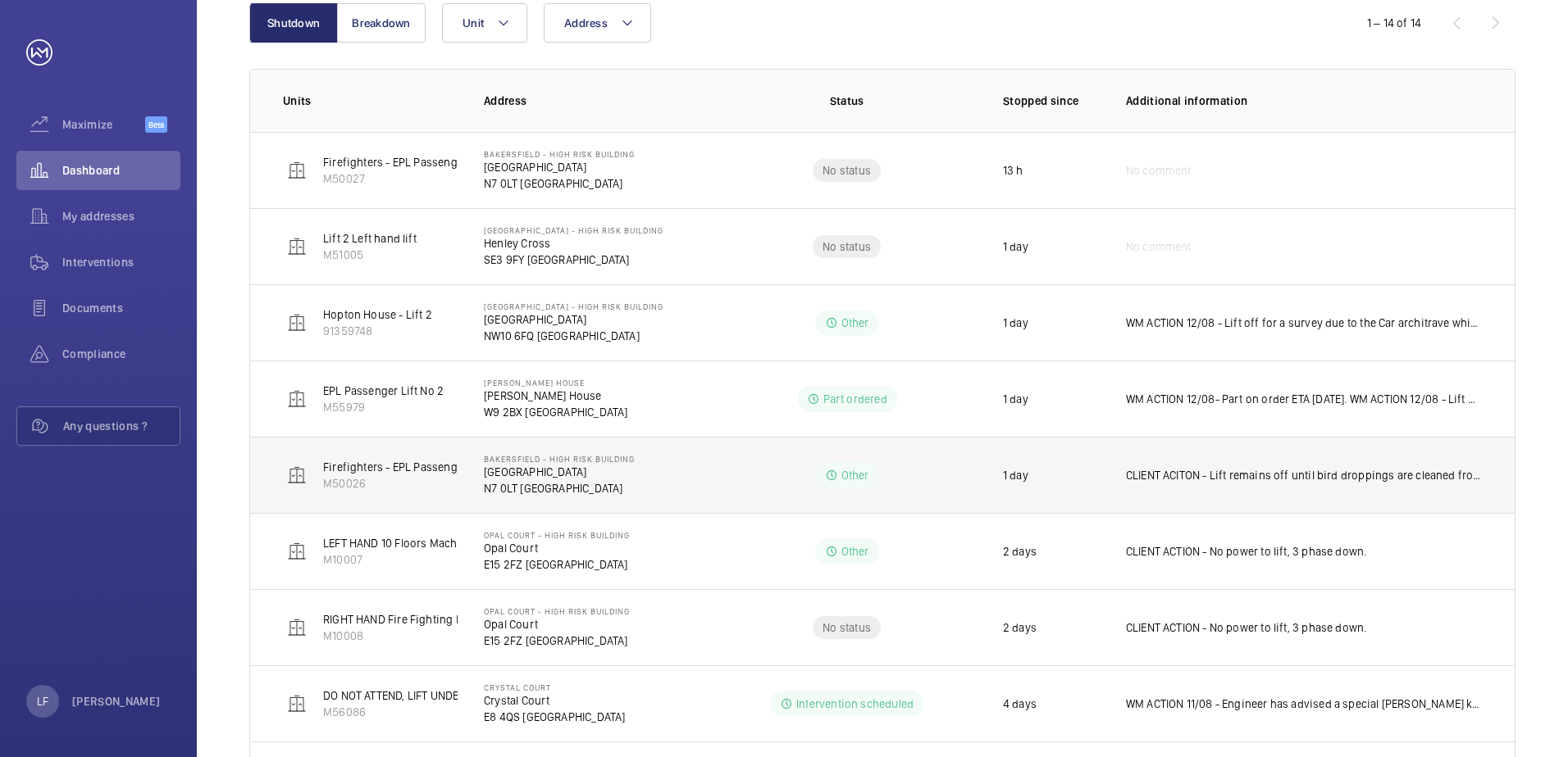
scroll to position [246, 0]
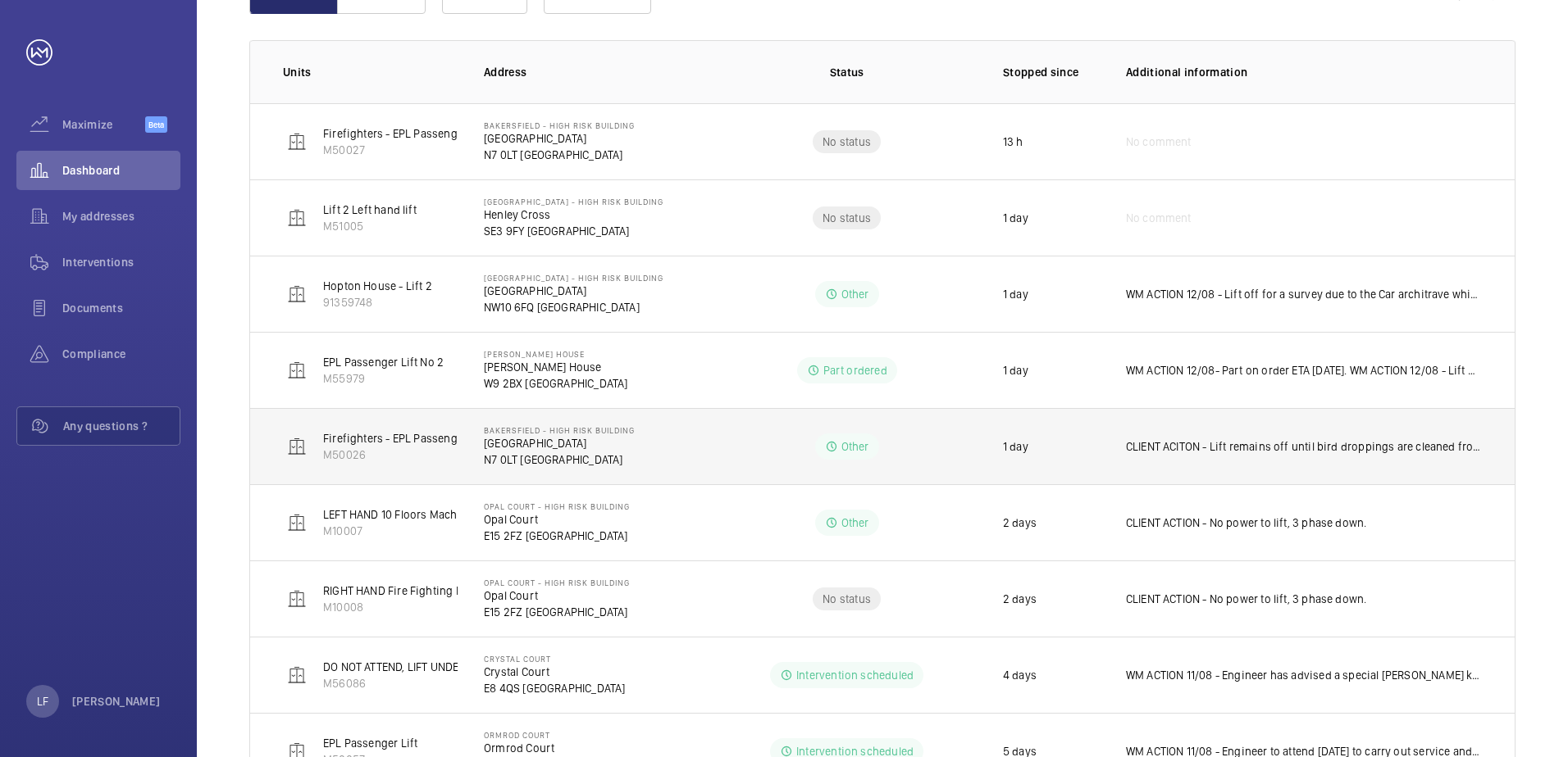
click at [1282, 458] on td "CLIENT ACITON - Lift remains off until bird droppings are cleaned from ladder/m…" at bounding box center [1307, 446] width 415 height 77
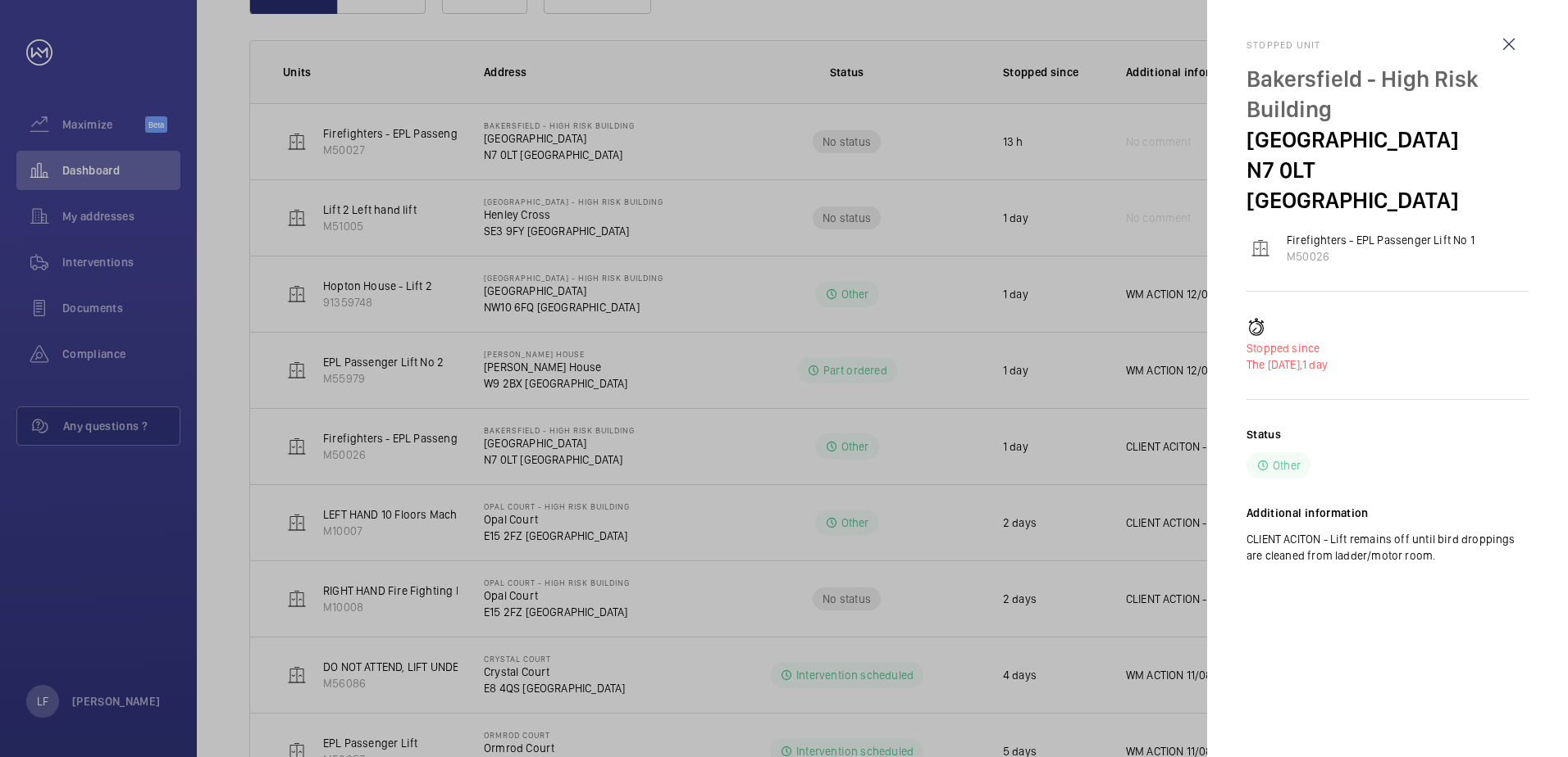
click at [1226, 458] on mat-sidenav "Stopped unit [GEOGRAPHIC_DATA] - High Risk Building [GEOGRAPHIC_DATA] N7 0LT LO…" at bounding box center [1388, 378] width 361 height 757
click at [1185, 470] on div at bounding box center [784, 378] width 1568 height 757
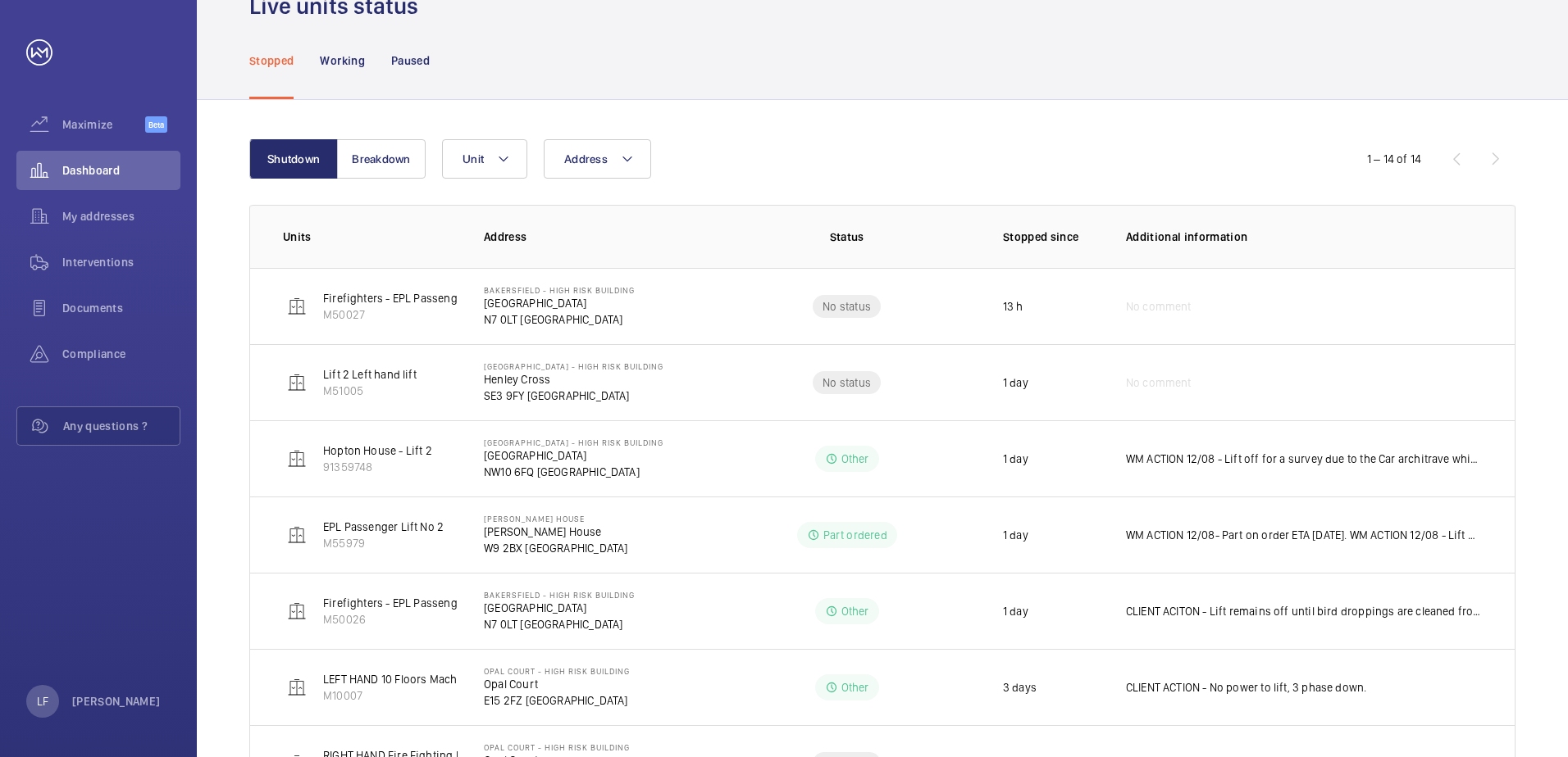
scroll to position [0, 0]
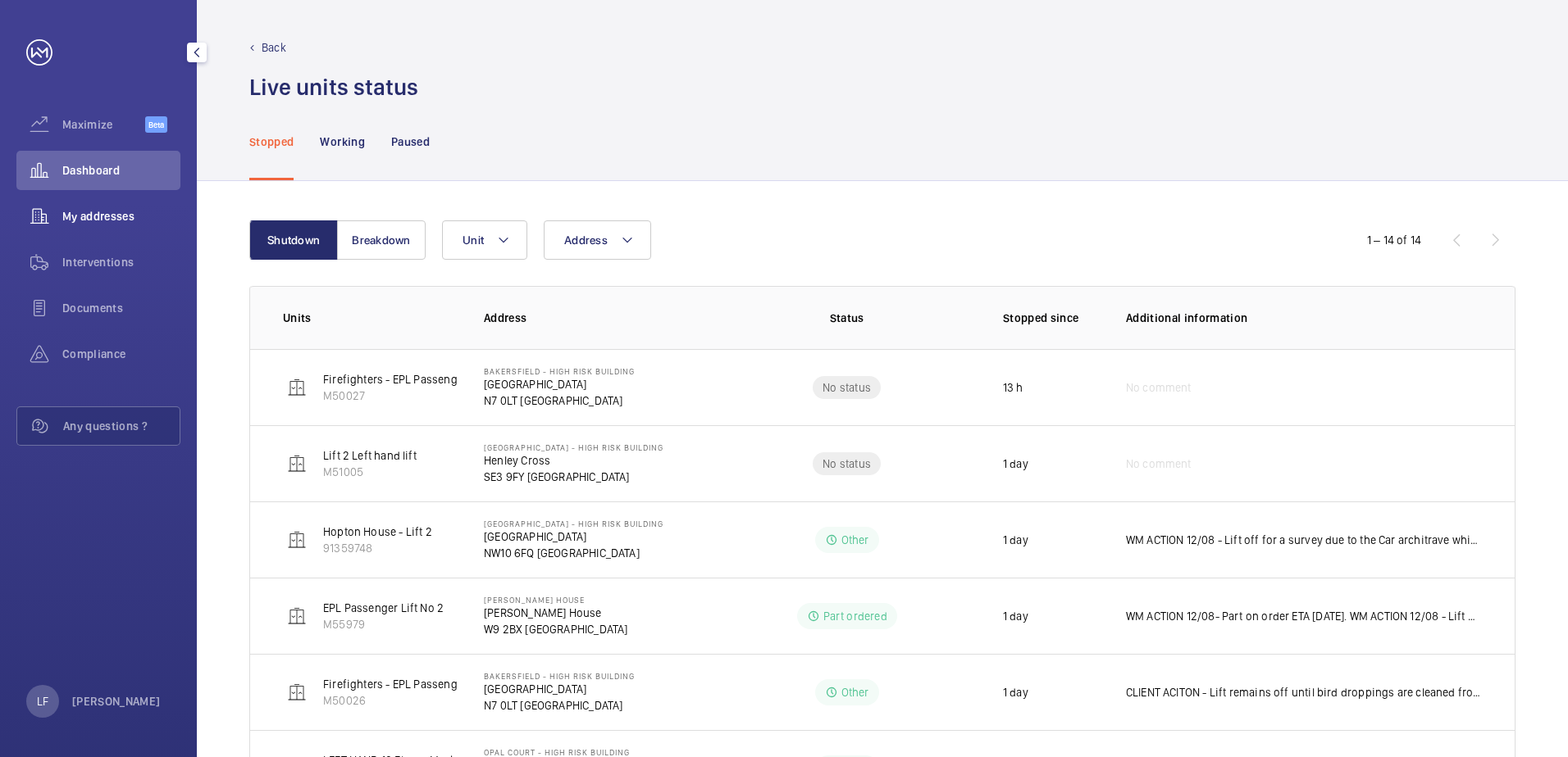
click at [72, 218] on span "My addresses" at bounding box center [122, 216] width 118 height 17
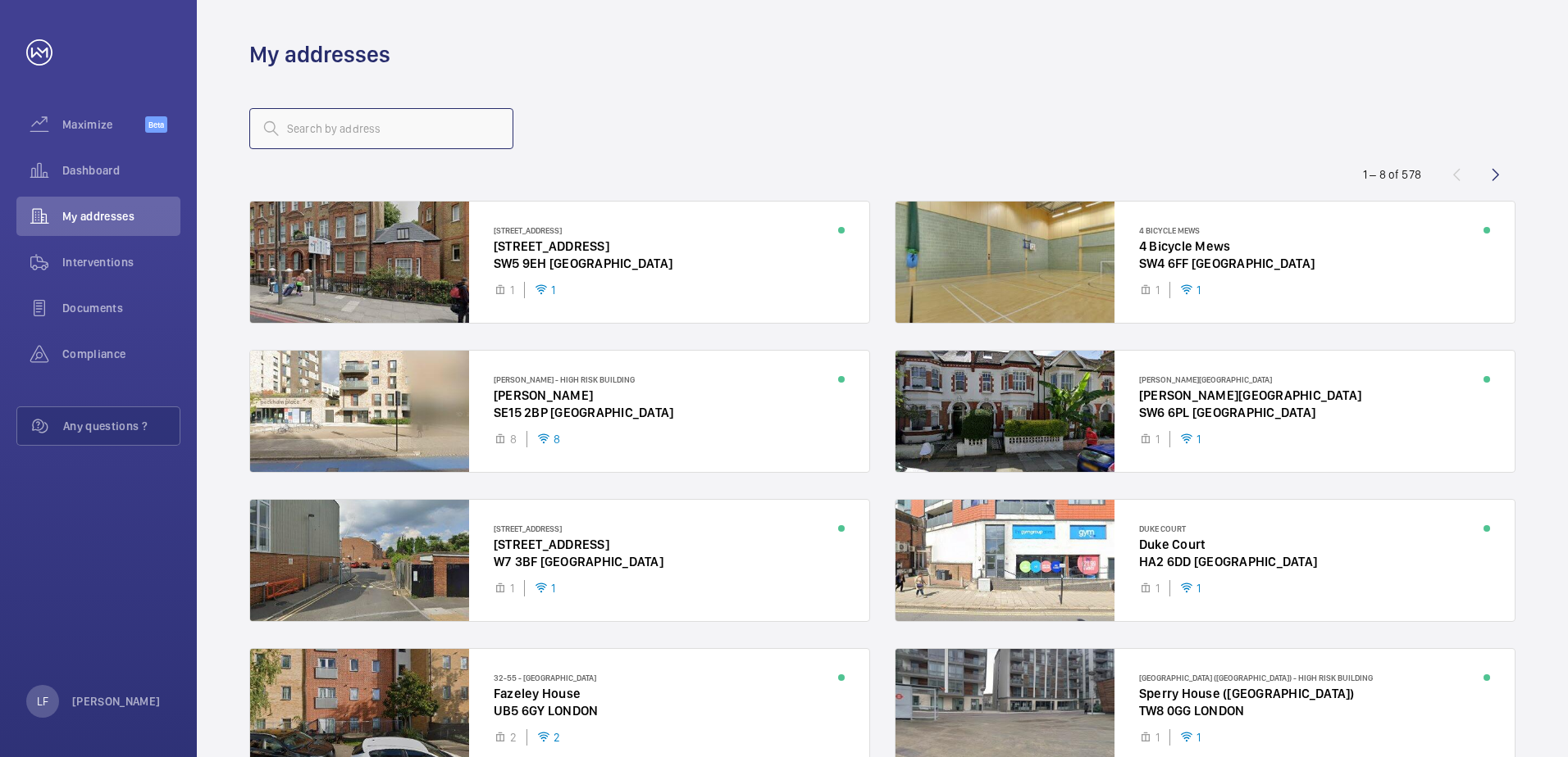
click at [347, 128] on input "text" at bounding box center [380, 128] width 264 height 41
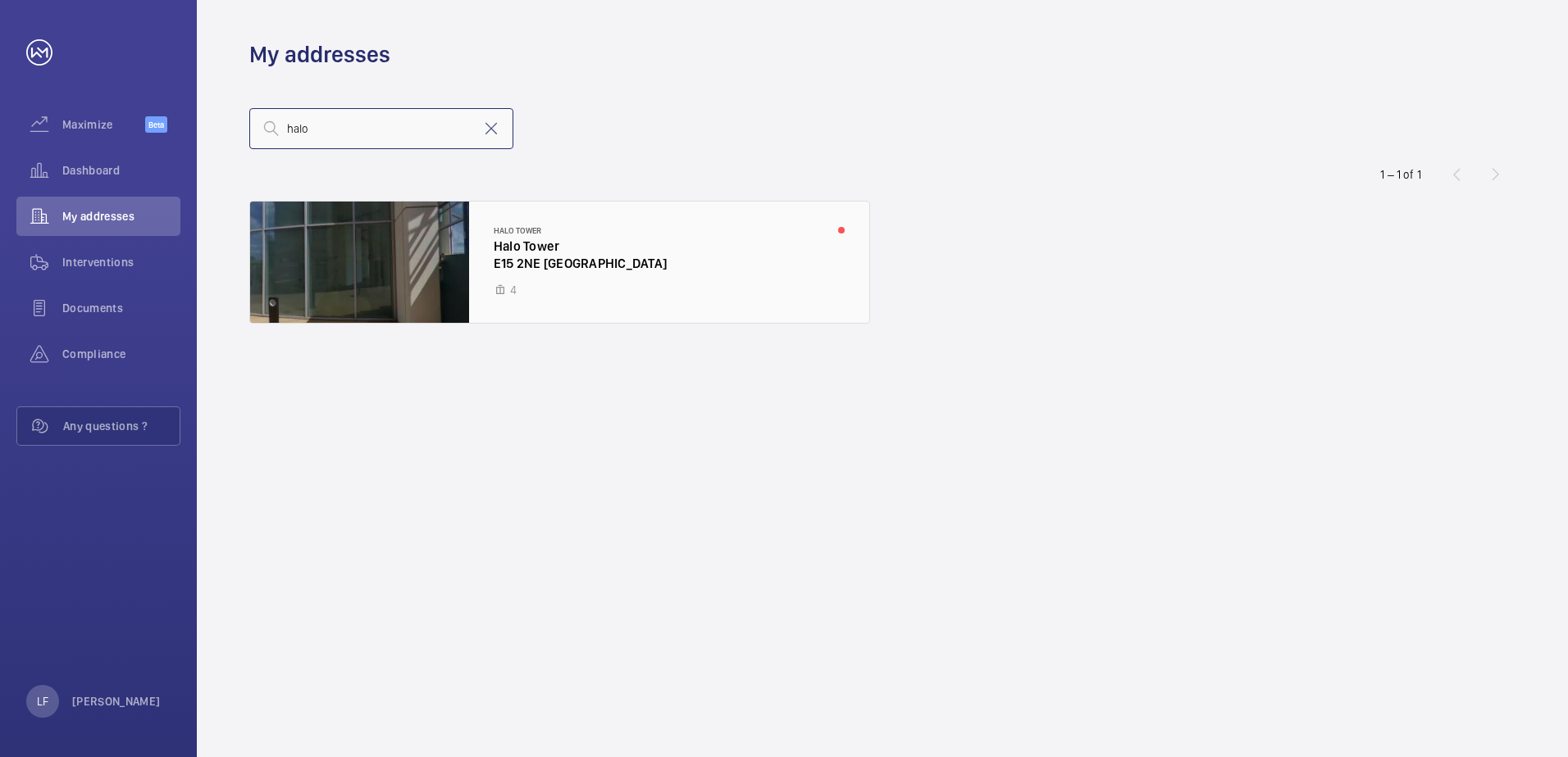
type input "halo"
click at [528, 245] on div at bounding box center [559, 262] width 619 height 121
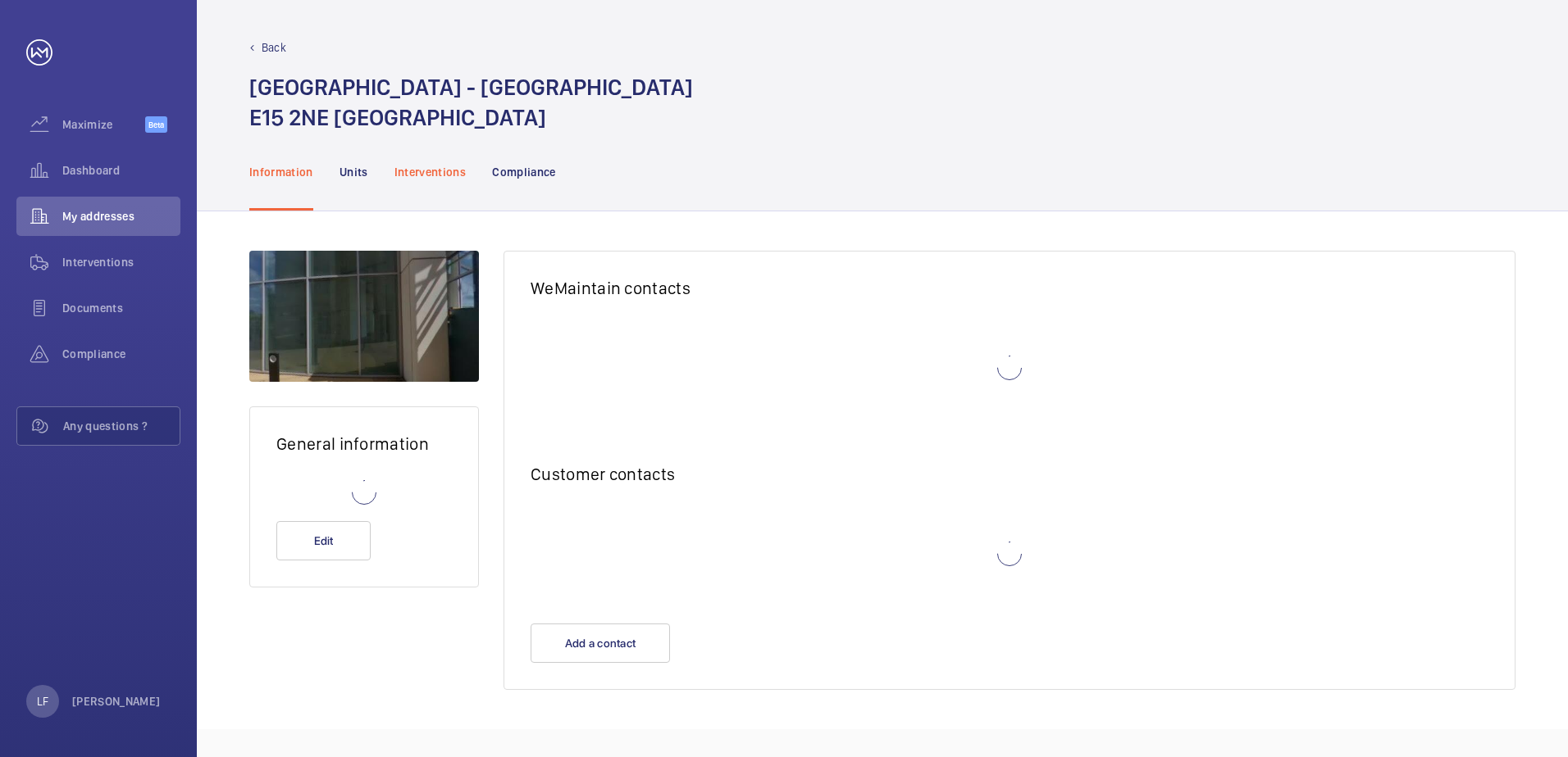
click at [447, 180] on div "Interventions" at bounding box center [430, 171] width 72 height 77
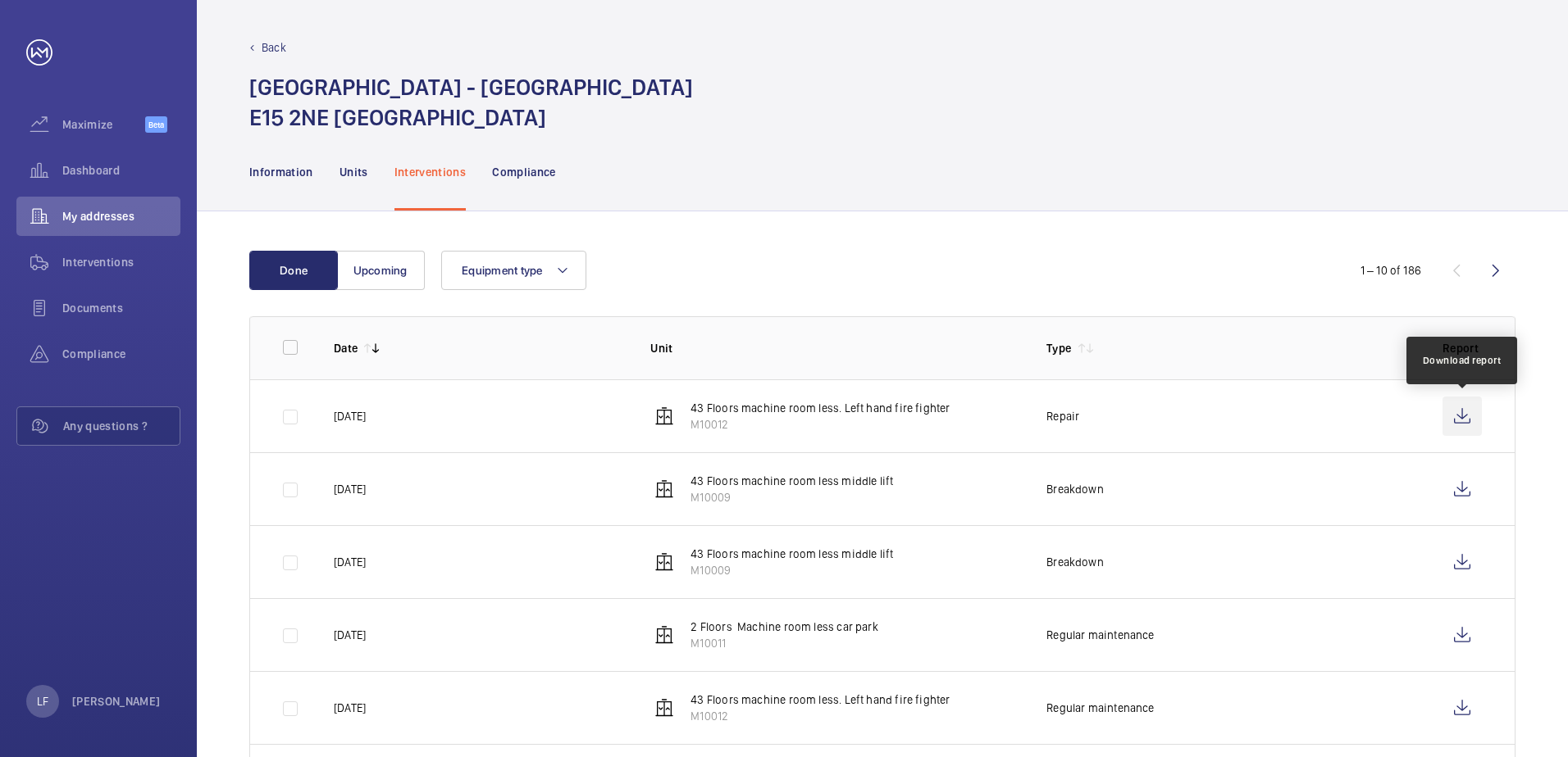
click at [1462, 428] on wm-front-icon-button at bounding box center [1462, 416] width 39 height 39
click at [615, 428] on td "[DATE]" at bounding box center [466, 416] width 317 height 73
click at [1141, 413] on td "Repair" at bounding box center [1218, 416] width 396 height 73
